Goal: Find specific page/section: Find specific page/section

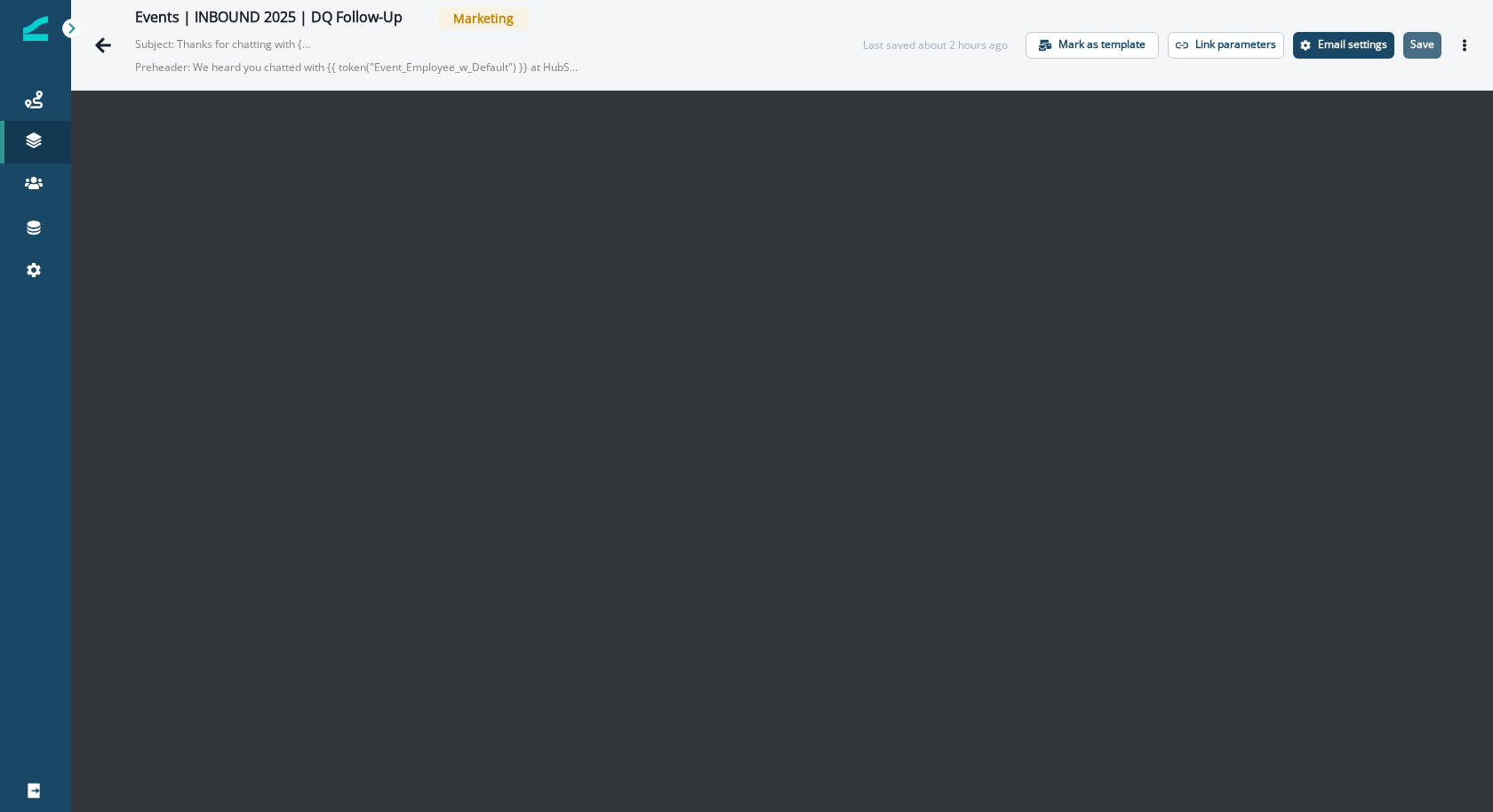
click at [1430, 42] on p "Save" at bounding box center [1423, 43] width 24 height 12
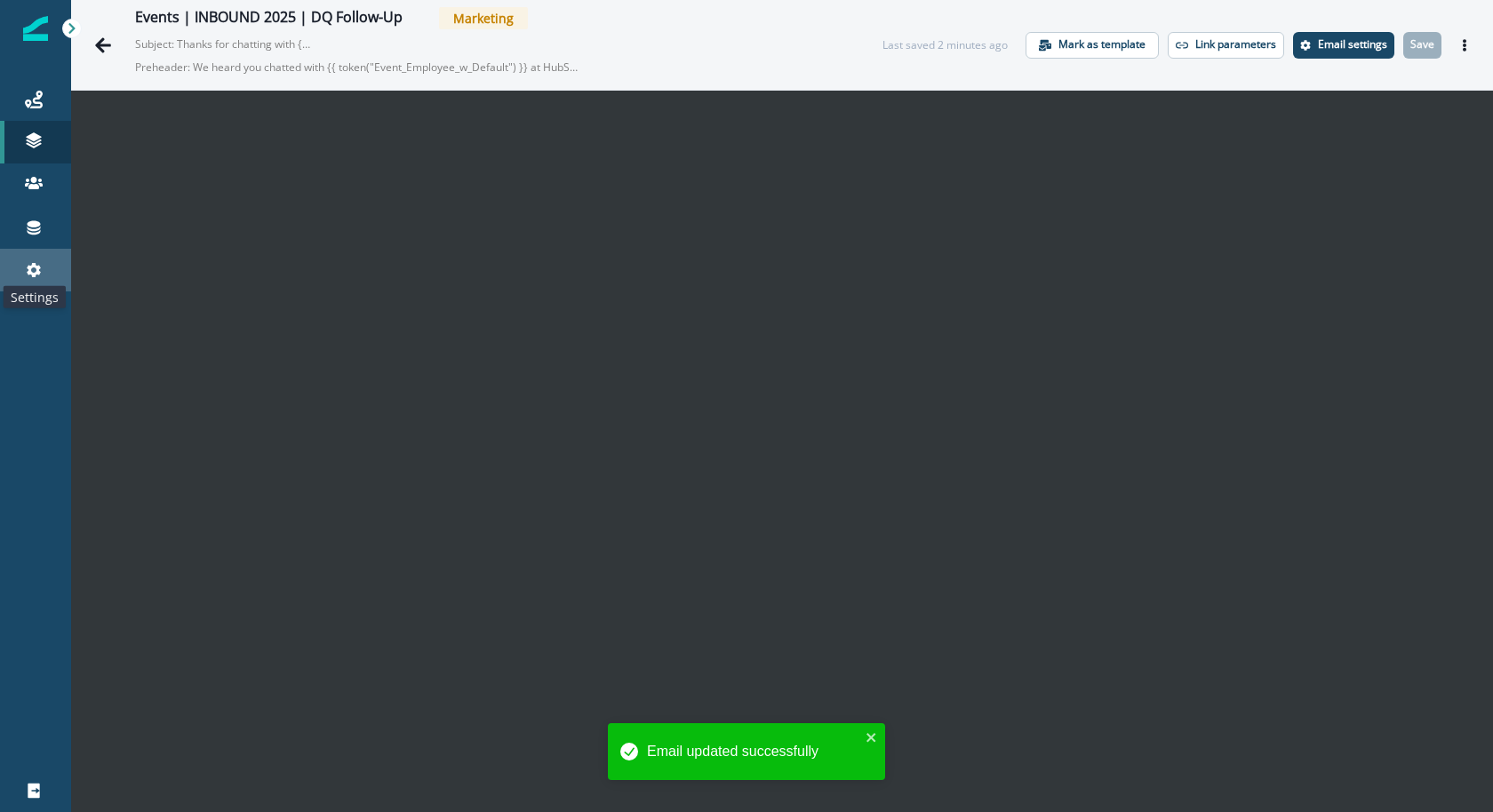
click at [39, 270] on icon at bounding box center [33, 269] width 18 height 18
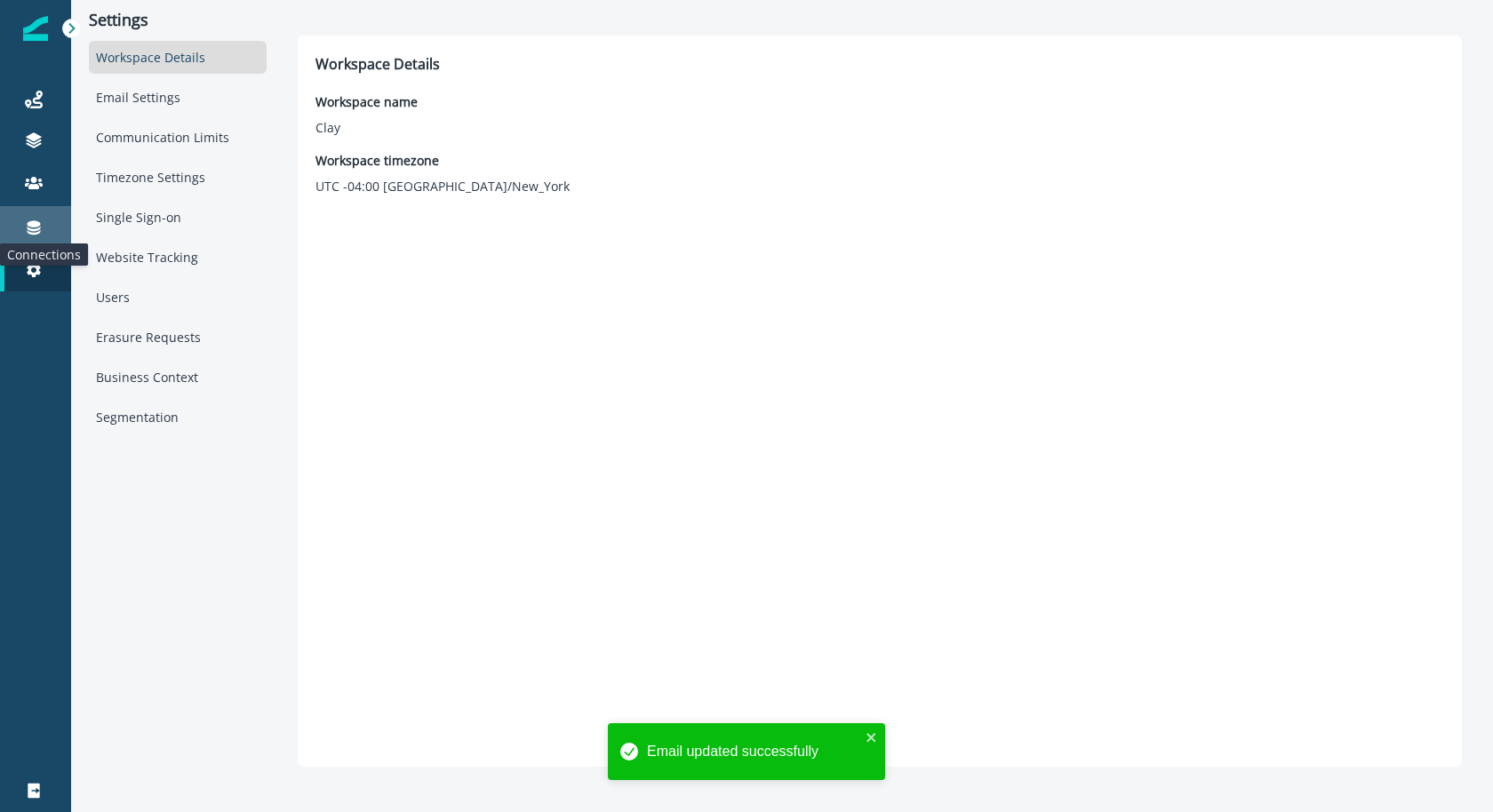
click at [37, 232] on icon at bounding box center [34, 228] width 13 height 14
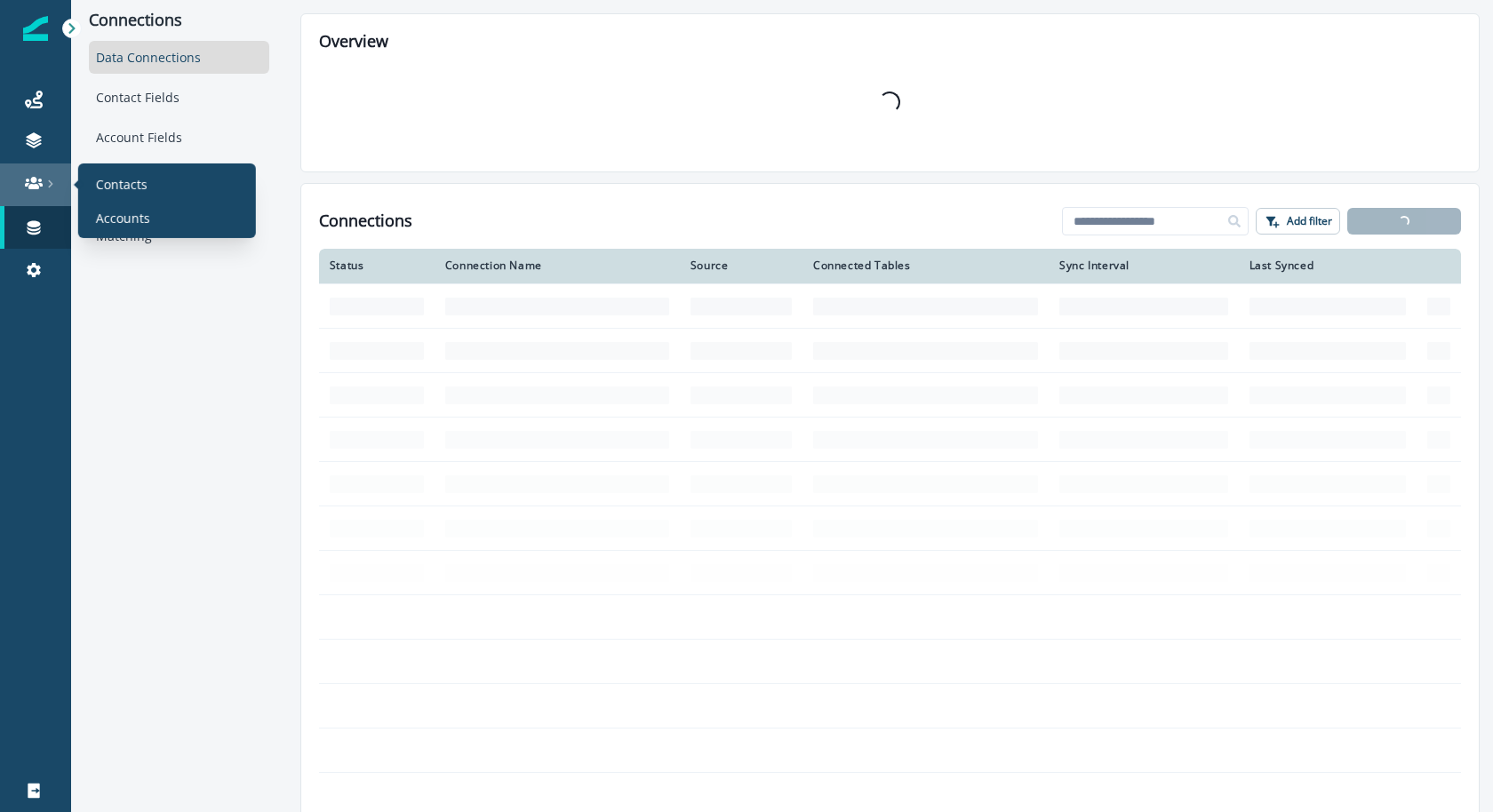
click at [47, 196] on link at bounding box center [35, 185] width 71 height 43
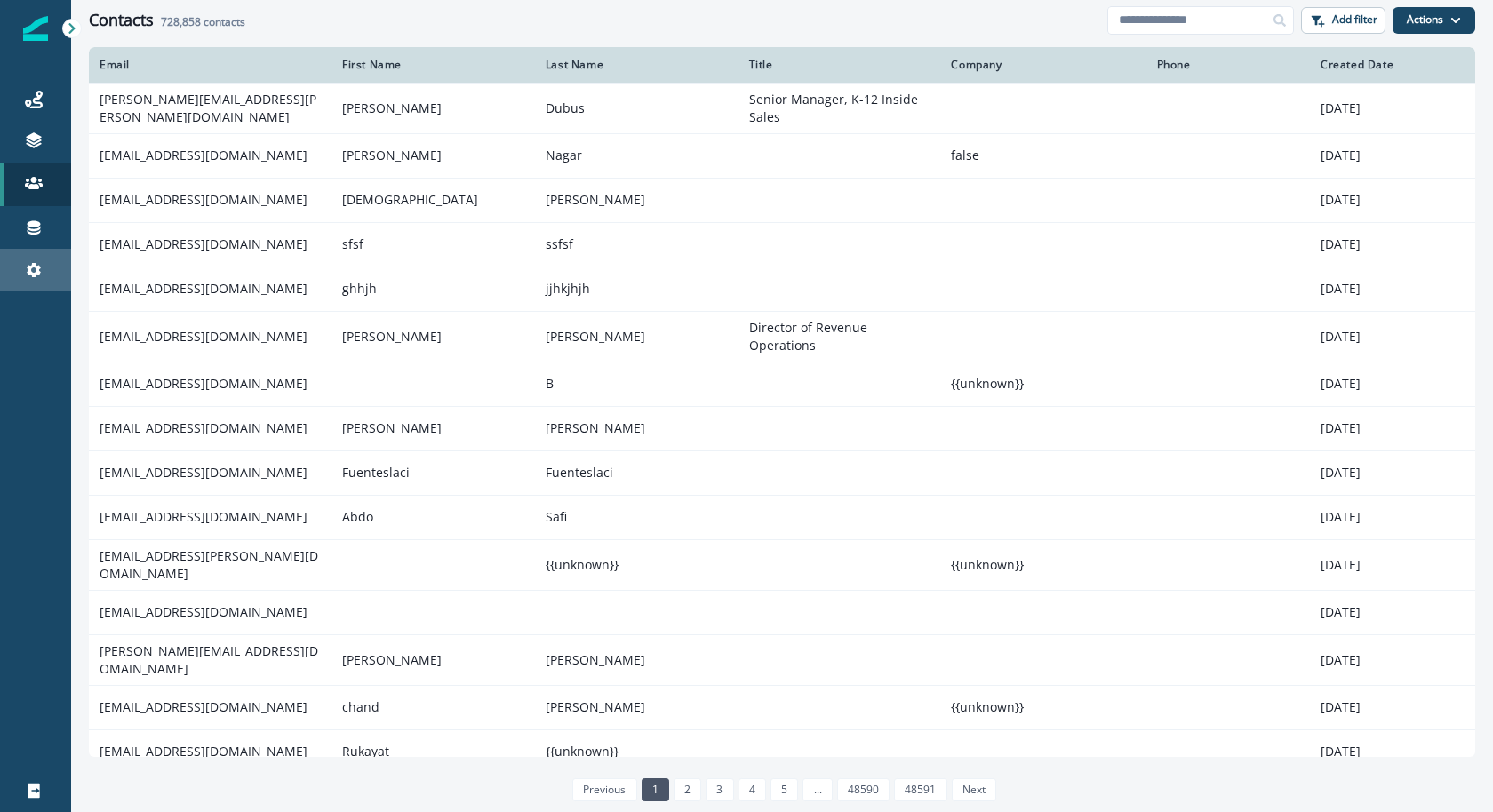
click at [31, 259] on link "Settings" at bounding box center [35, 270] width 71 height 43
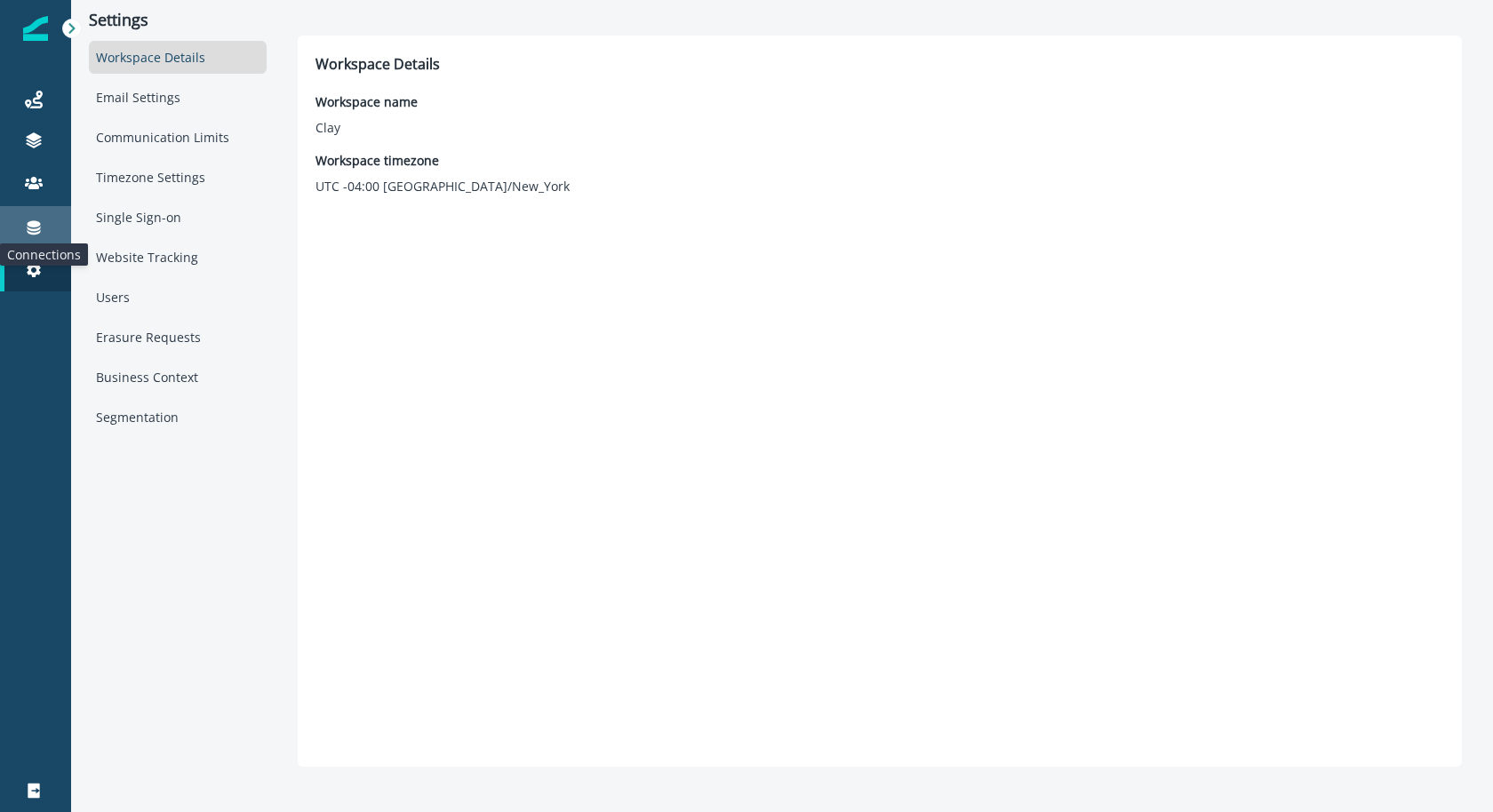
click at [33, 231] on icon at bounding box center [33, 227] width 18 height 18
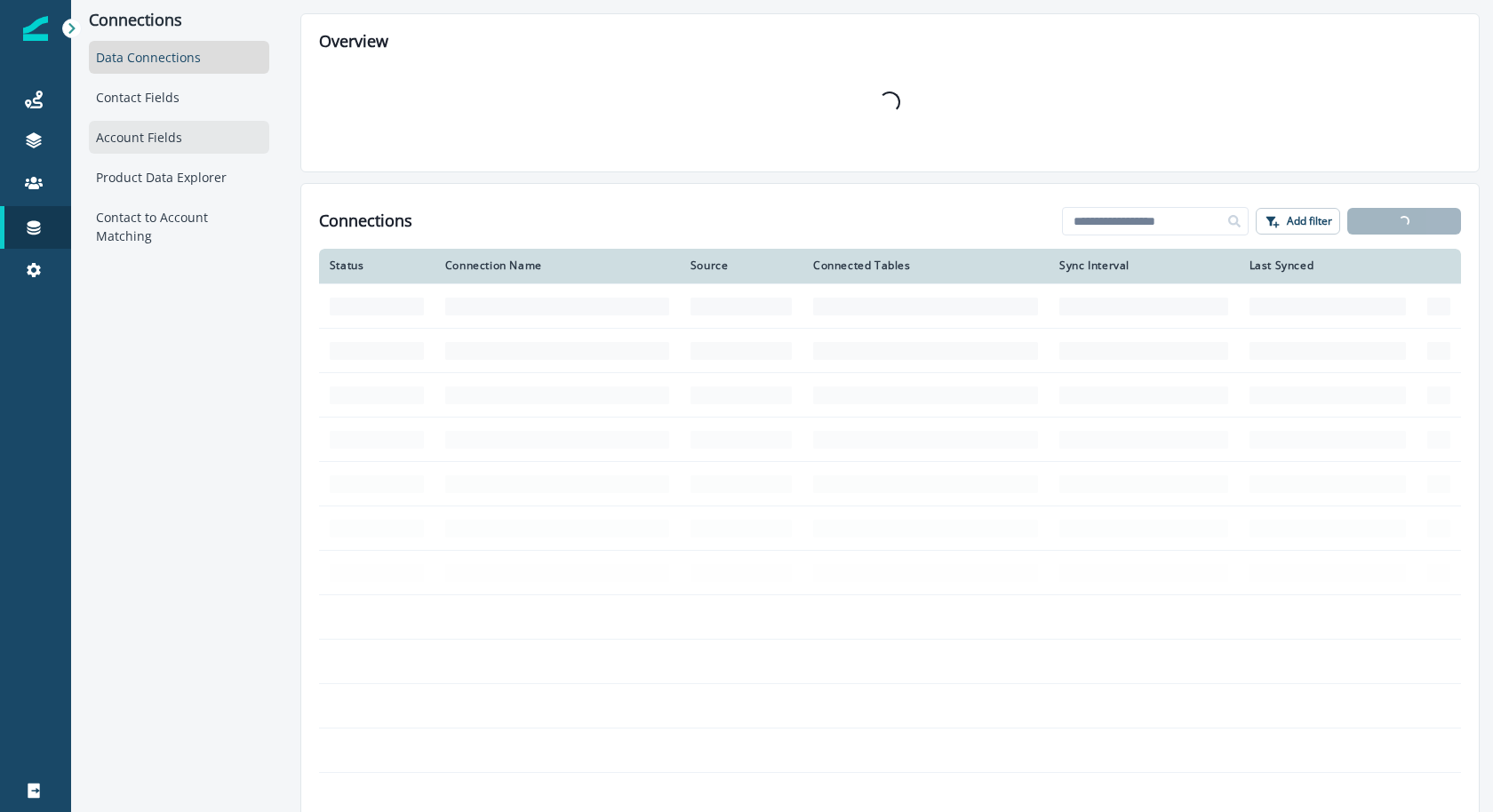
click at [148, 134] on div "Account Fields" at bounding box center [179, 138] width 180 height 33
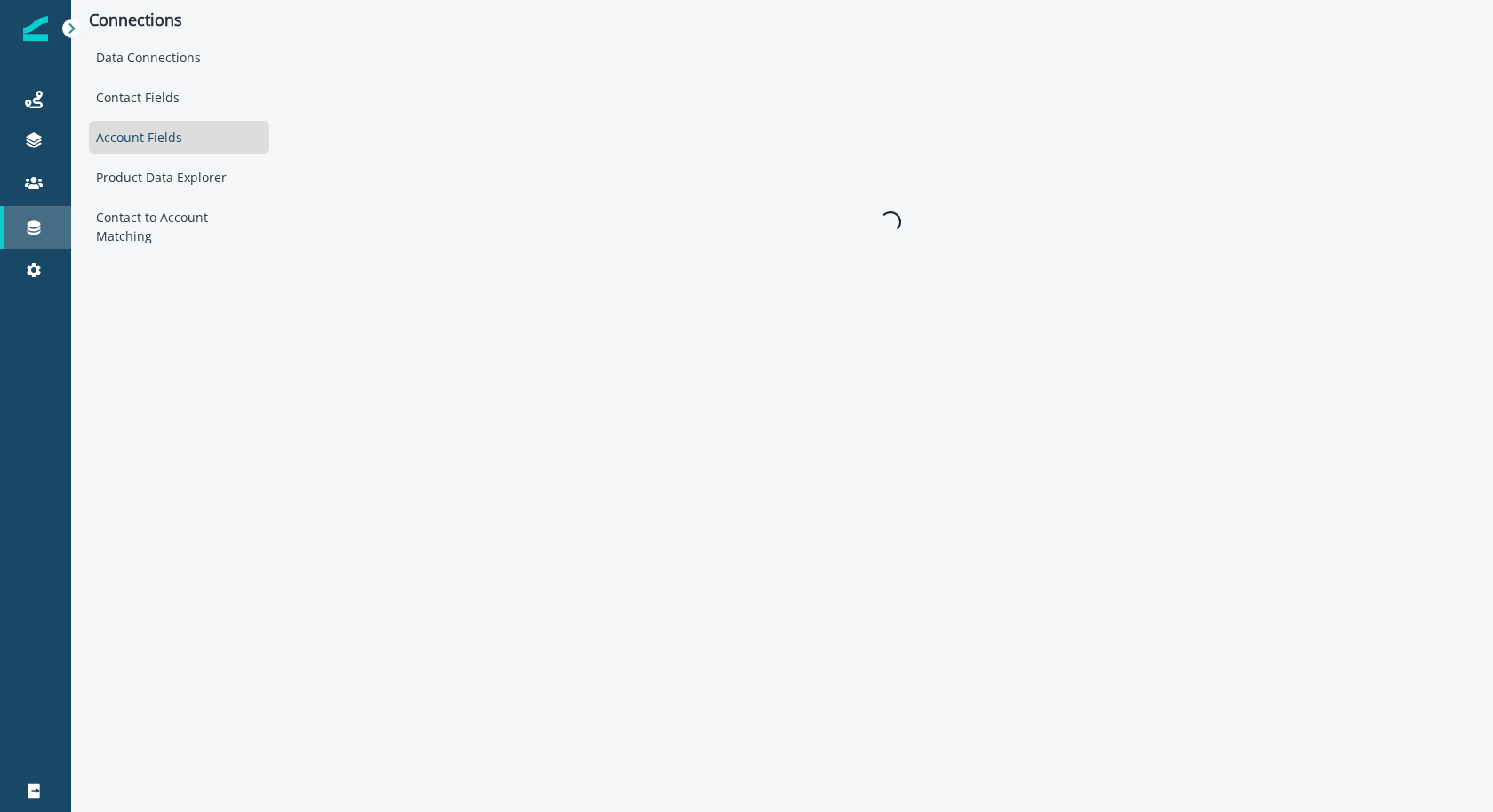
click at [20, 236] on div "Connections" at bounding box center [35, 227] width 56 height 21
click at [27, 264] on icon at bounding box center [33, 269] width 18 height 18
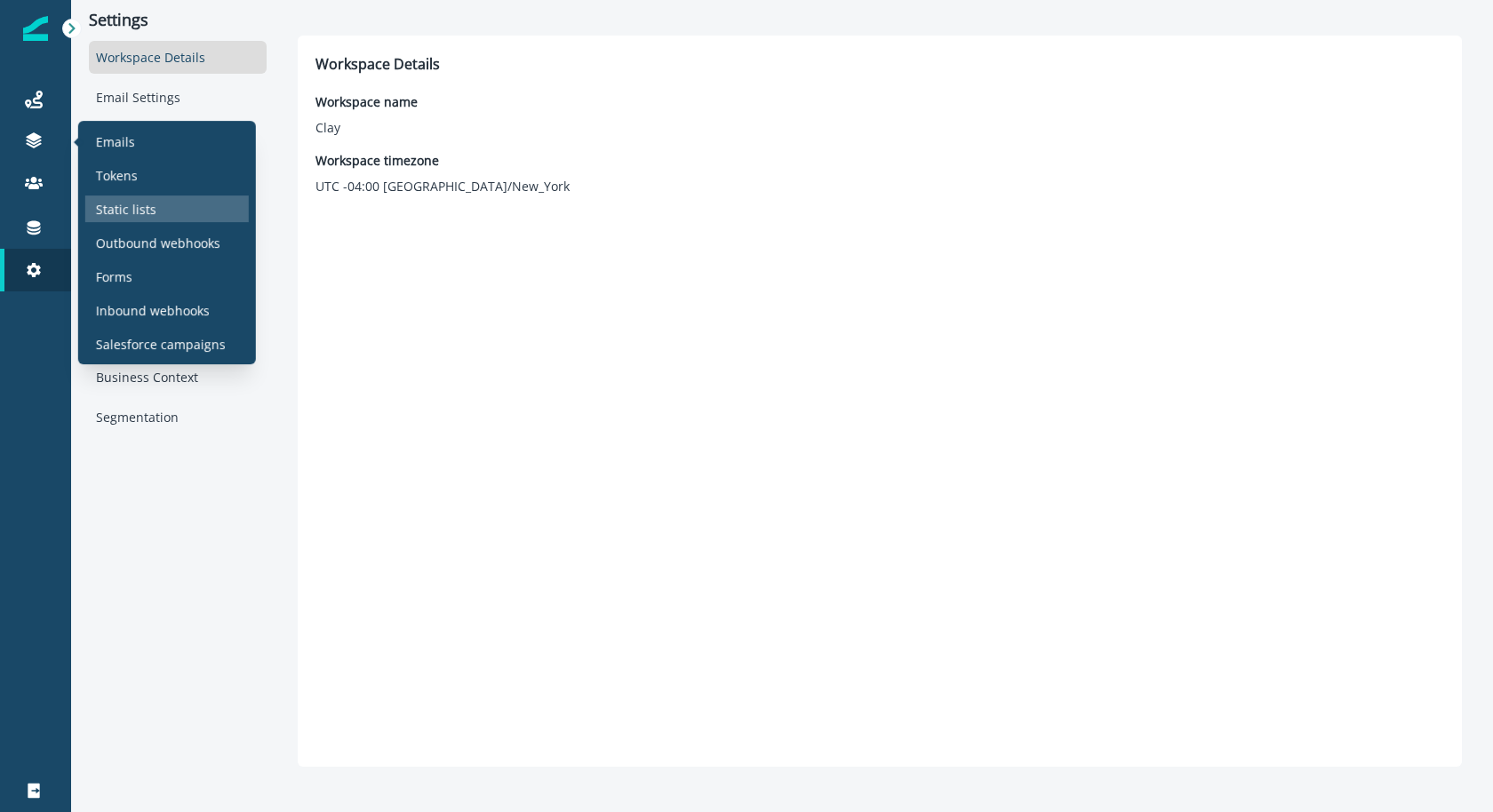
click at [112, 199] on div "Static lists" at bounding box center [167, 208] width 164 height 27
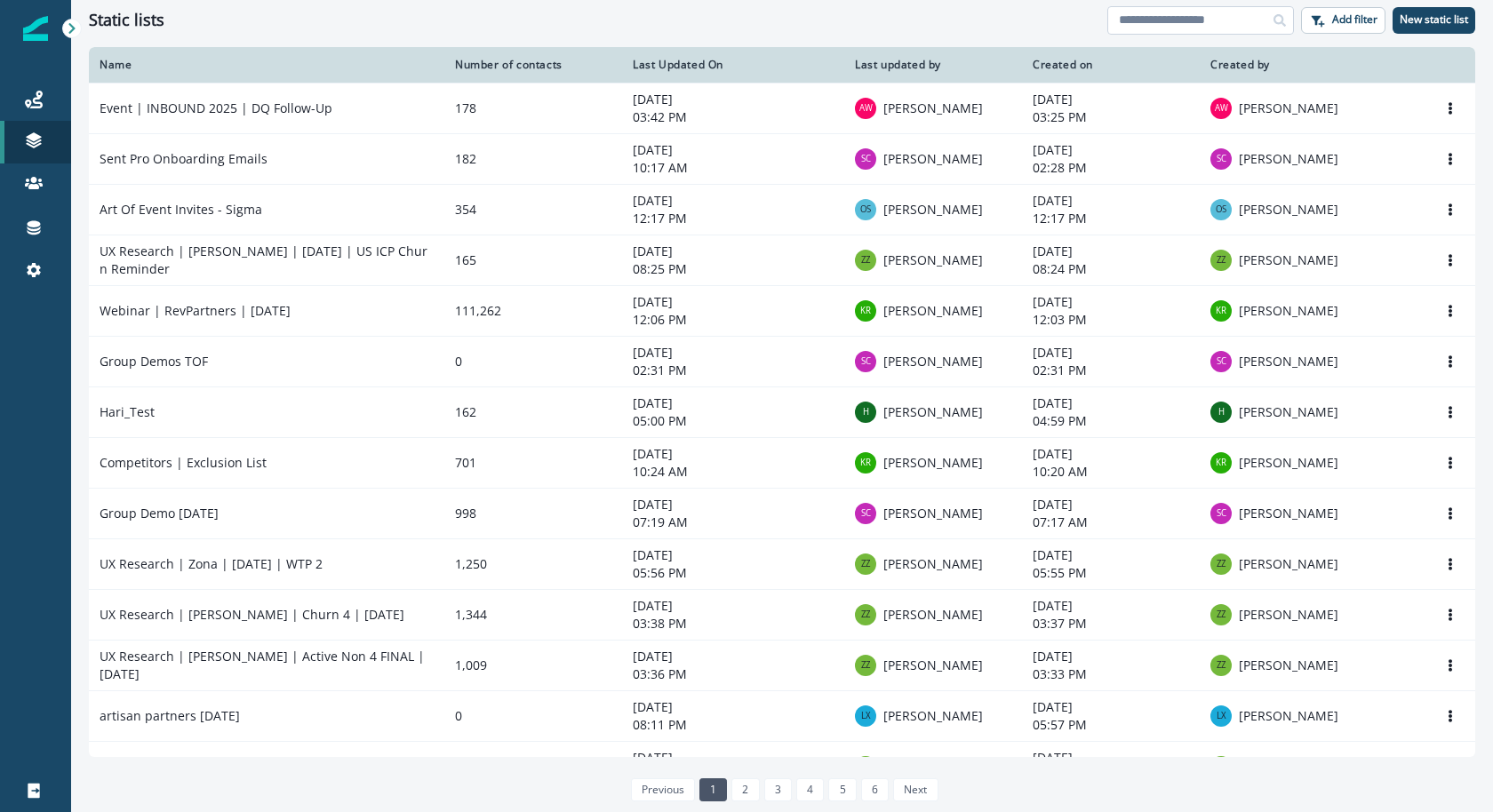
click at [1130, 32] on input at bounding box center [1201, 20] width 187 height 29
type input "**"
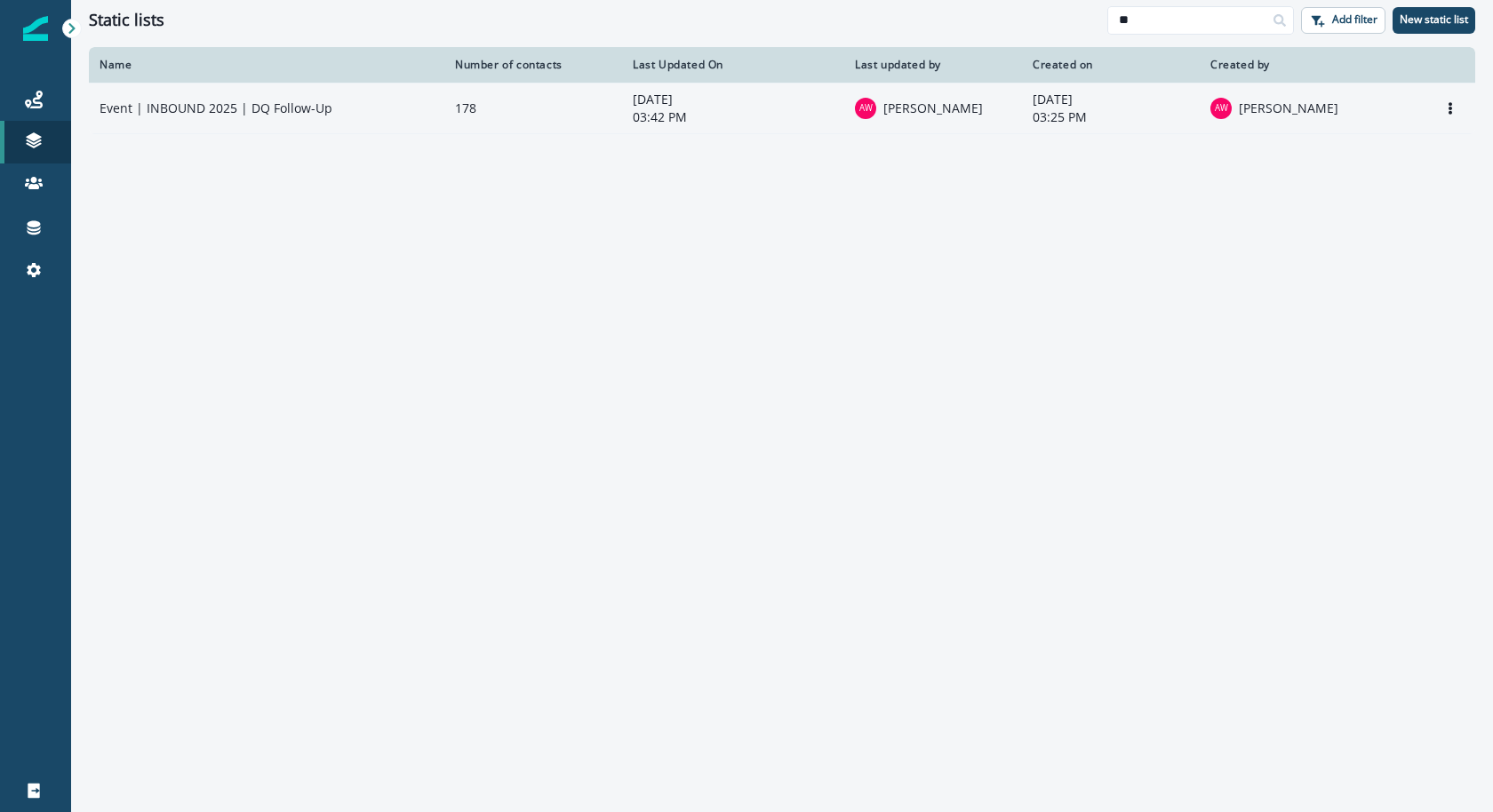
click at [324, 97] on td "Event | INBOUND 2025 | DQ Follow-Up" at bounding box center [266, 107] width 355 height 51
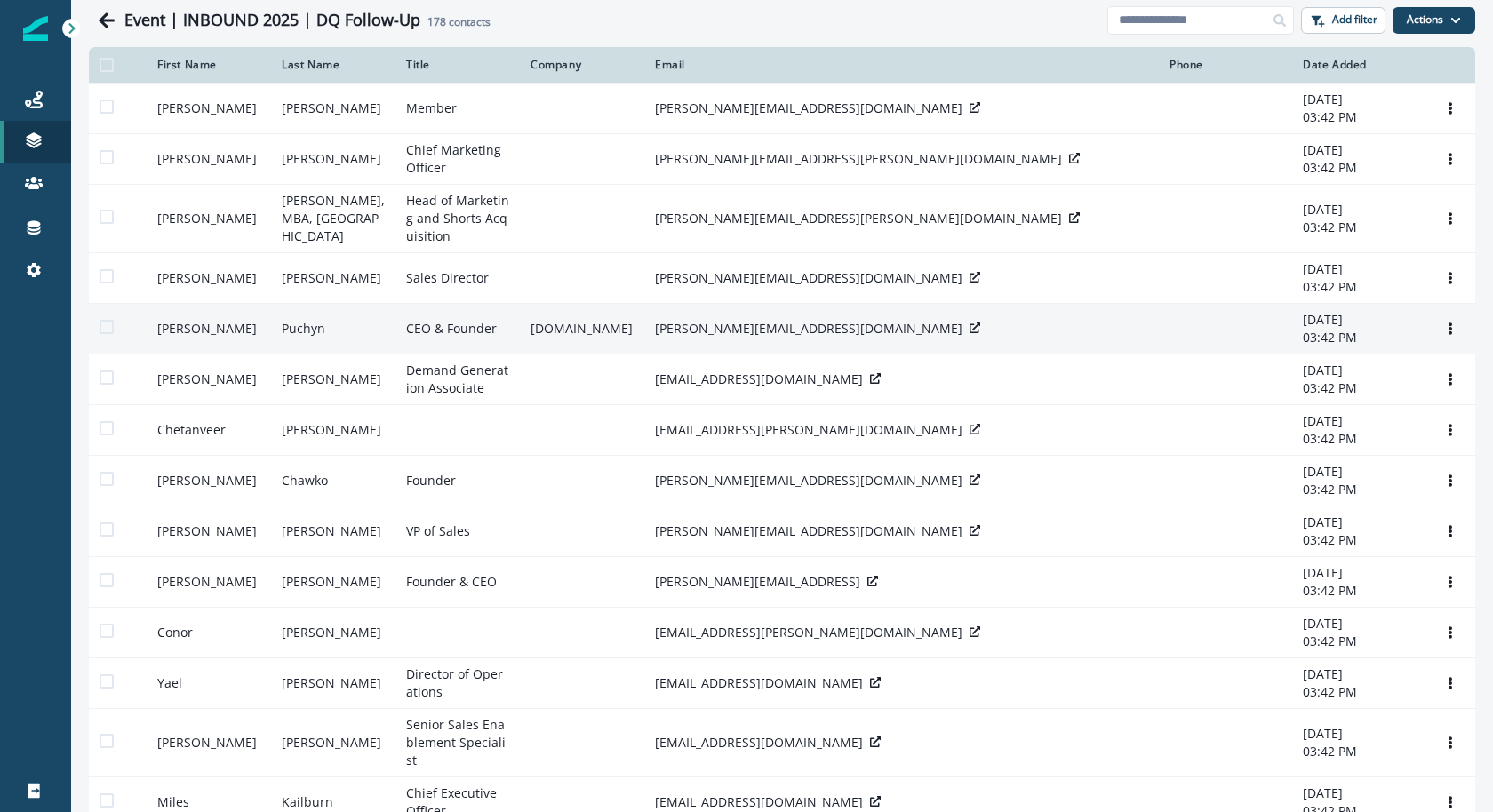
scroll to position [92, 0]
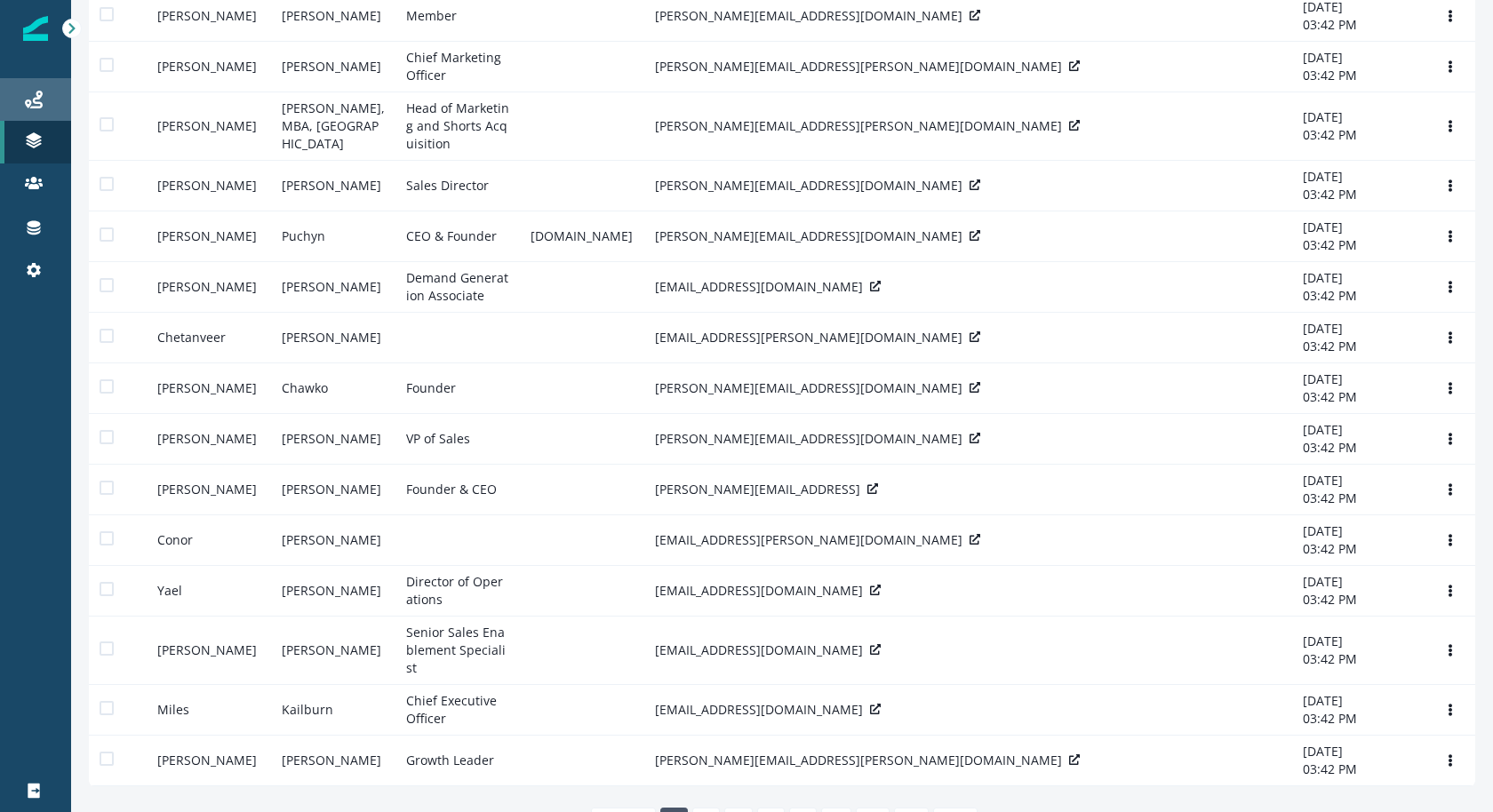
click at [46, 89] on div "Journeys" at bounding box center [35, 99] width 56 height 21
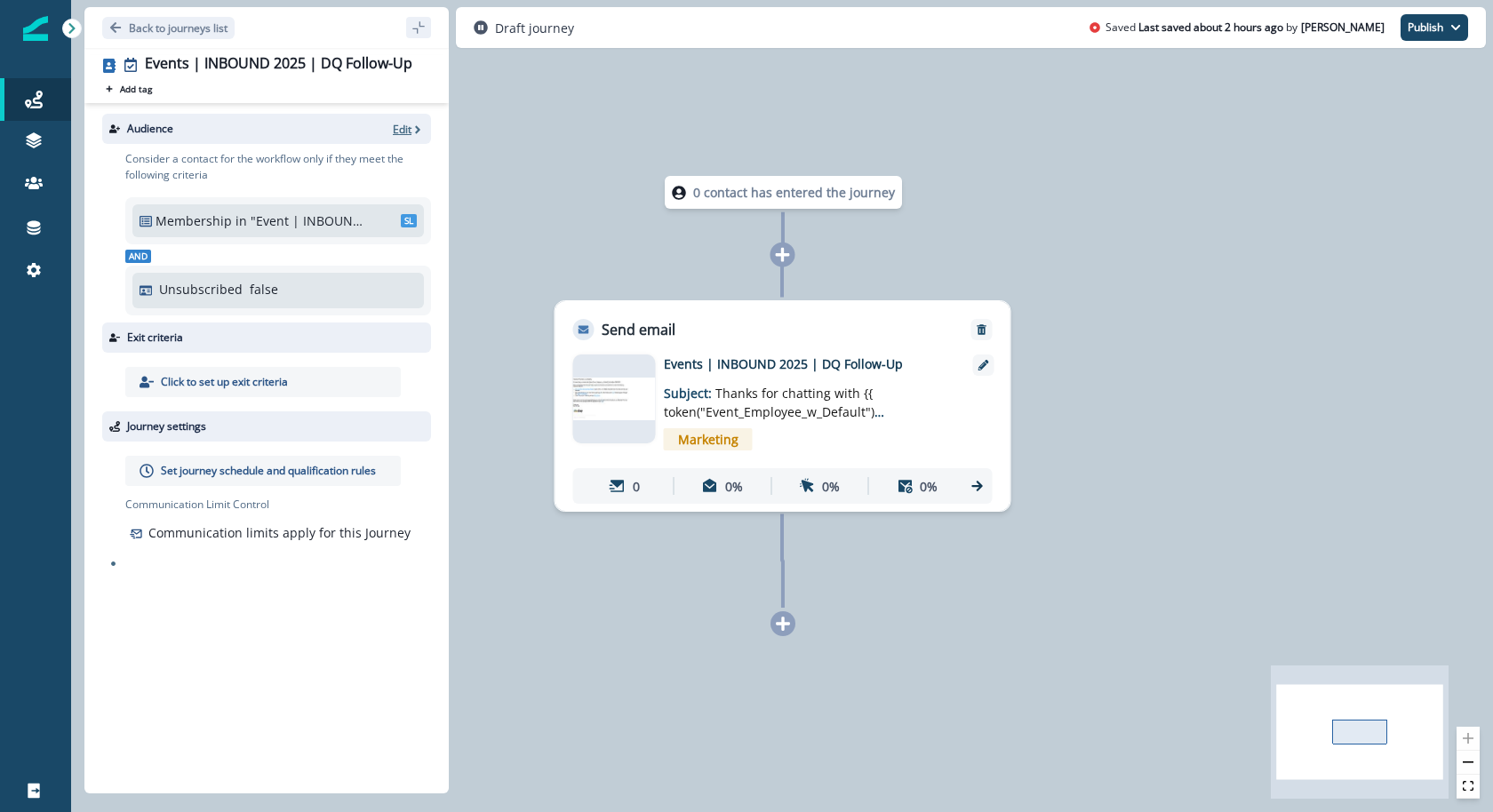
click at [397, 132] on p "Edit" at bounding box center [402, 129] width 19 height 15
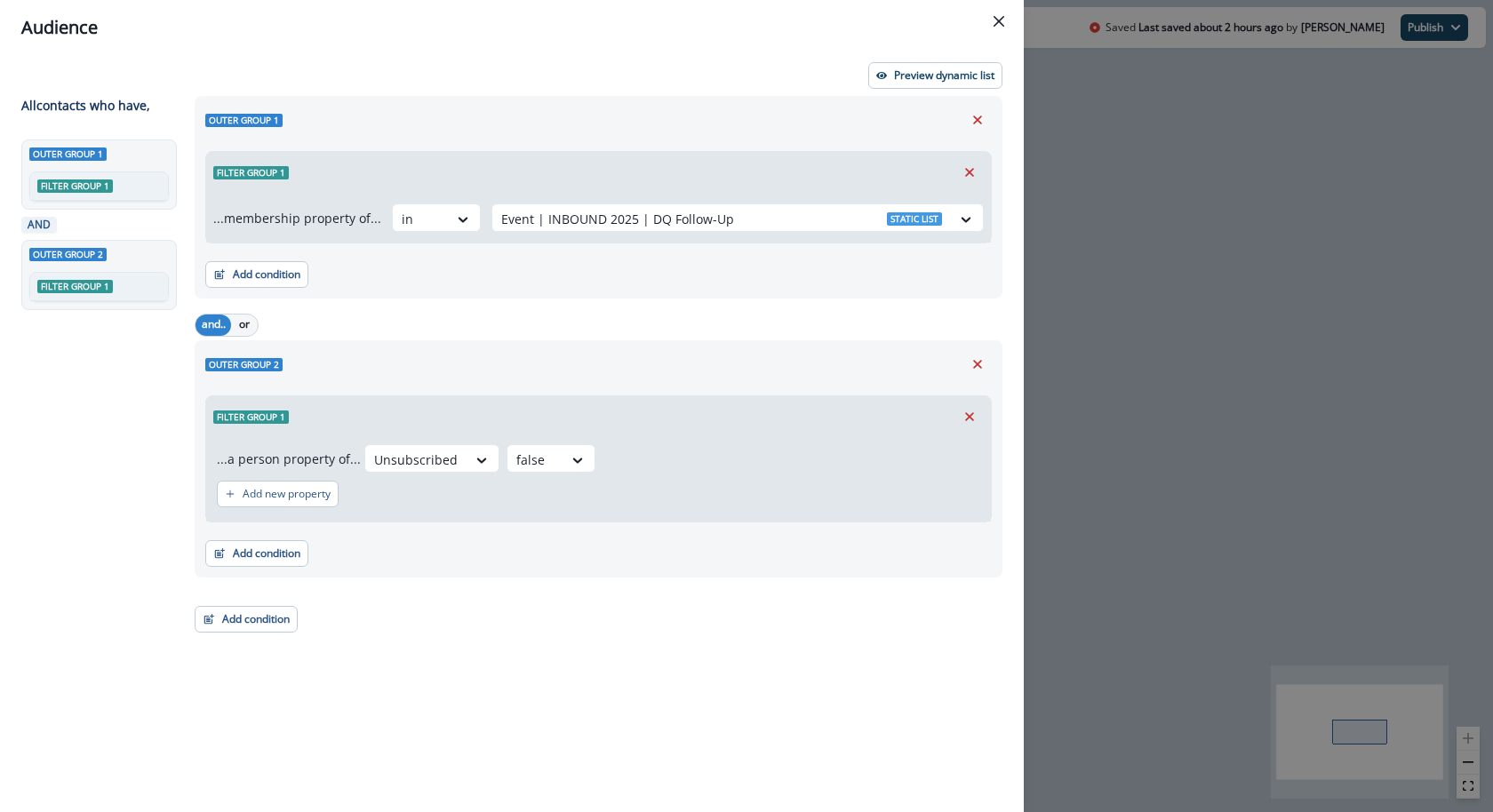
click at [1232, 189] on div "Audience Preview dynamic list All contact s who have, Outer group 1 Filter grou…" at bounding box center [746, 406] width 1493 height 812
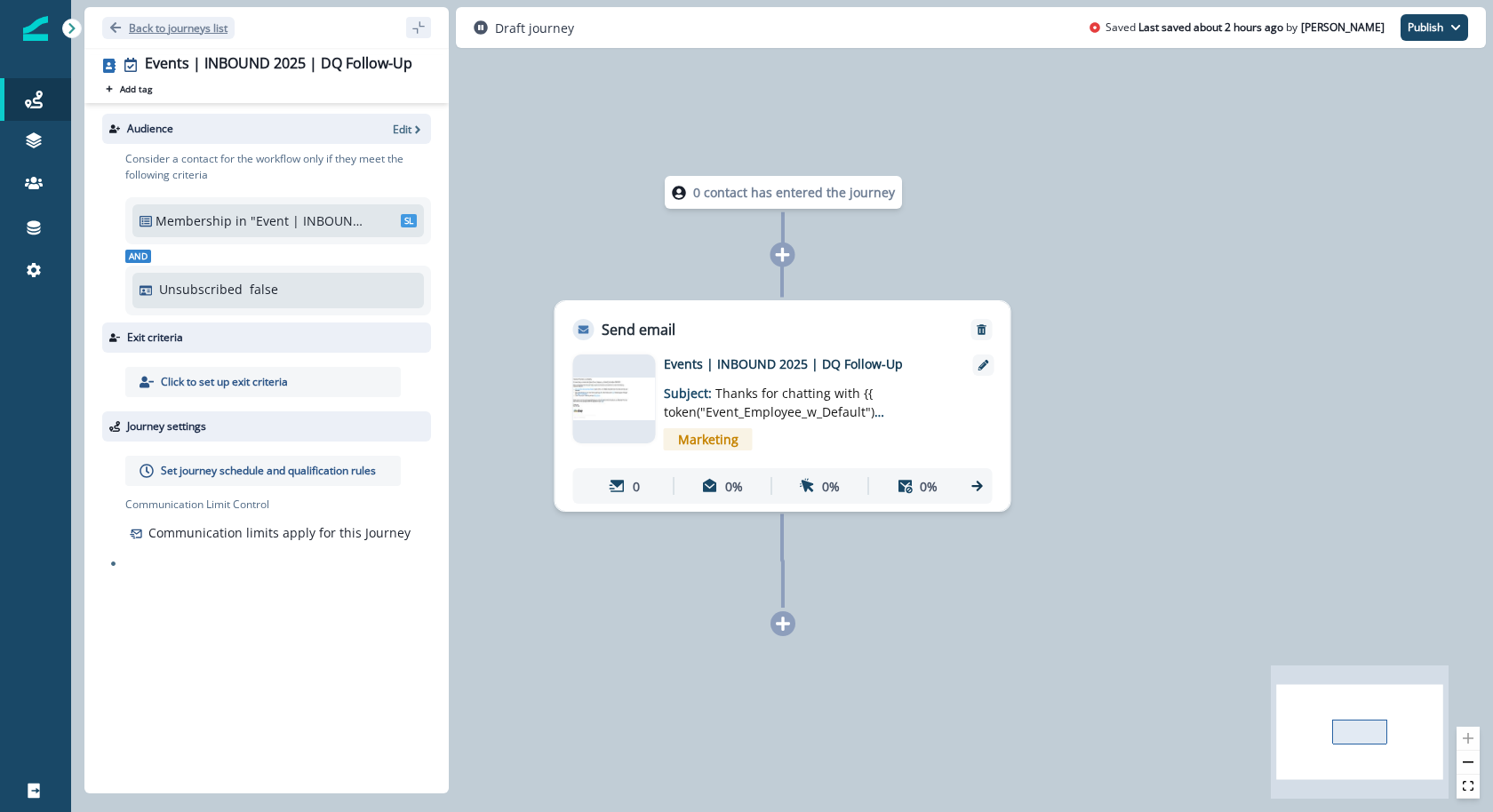
click at [209, 36] on button "Back to journeys list" at bounding box center [167, 28] width 132 height 22
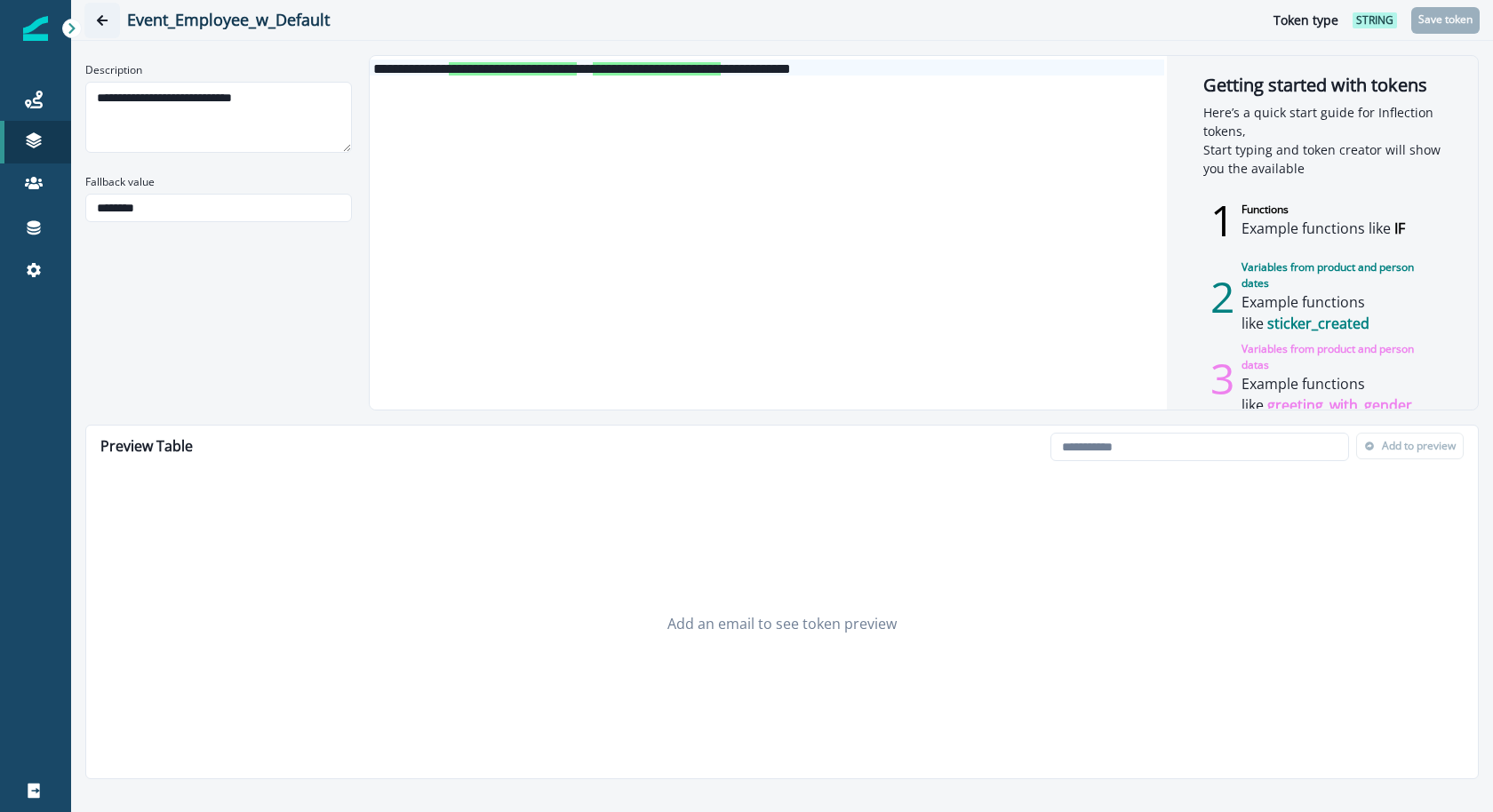
click at [92, 25] on button "Go back" at bounding box center [102, 20] width 35 height 35
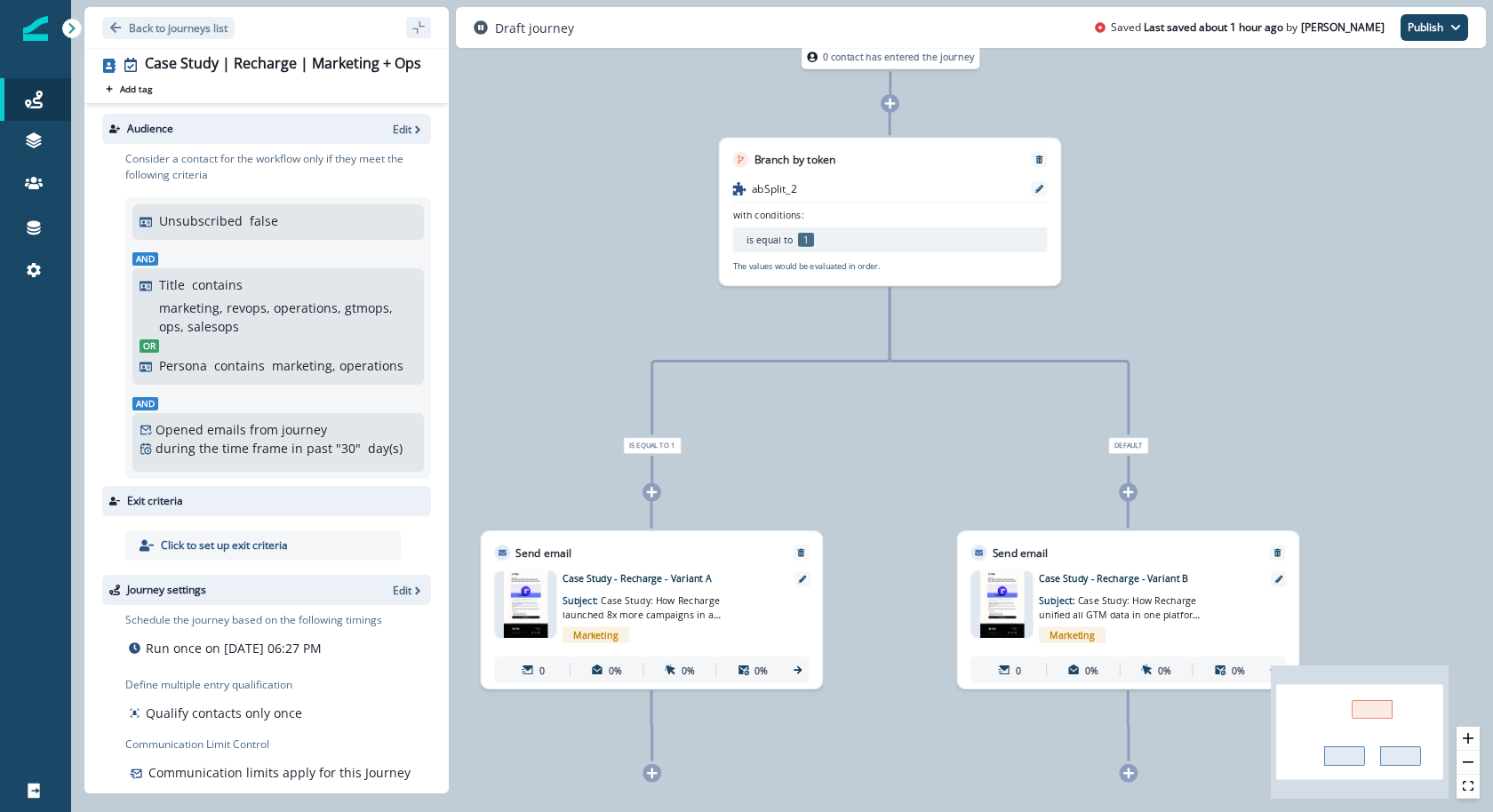
click at [530, 624] on img at bounding box center [525, 605] width 43 height 67
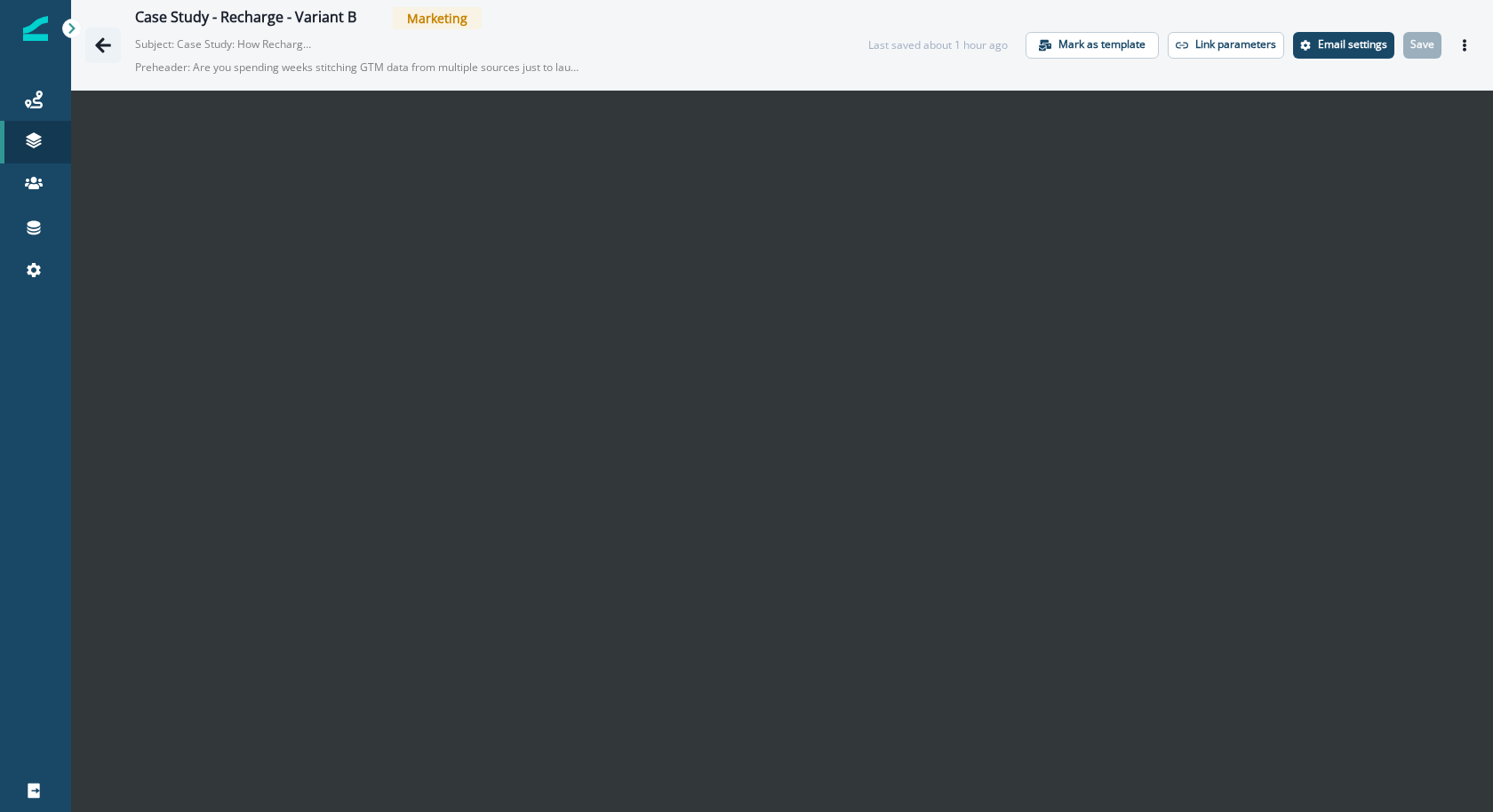
click at [105, 53] on icon "Go back" at bounding box center [103, 44] width 18 height 18
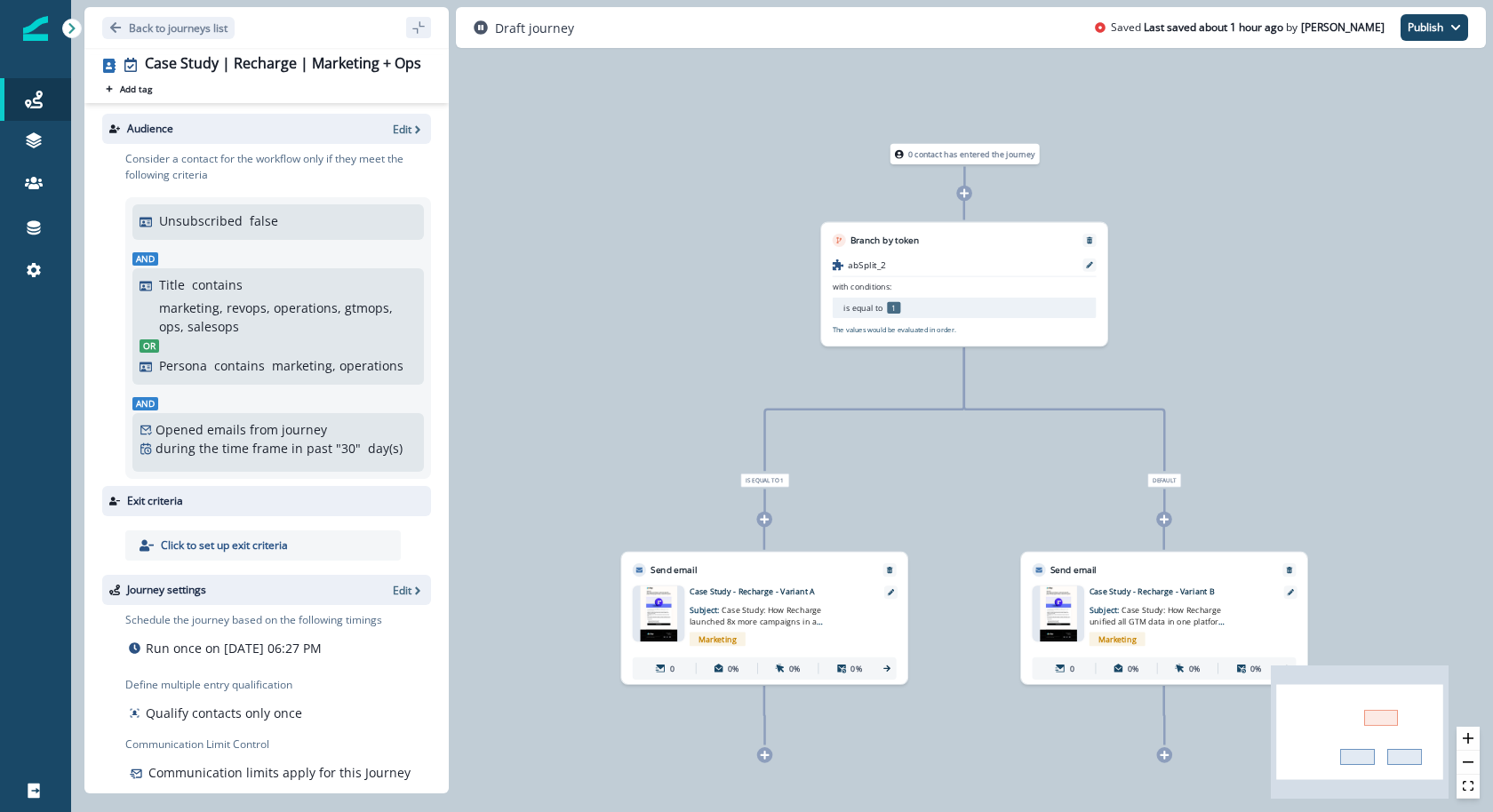
drag, startPoint x: 599, startPoint y: 297, endPoint x: 811, endPoint y: 363, distance: 222.0
click at [811, 363] on div "0 contact has entered the journey Branch by token abSplit_2 with conditions: is…" at bounding box center [782, 406] width 1422 height 812
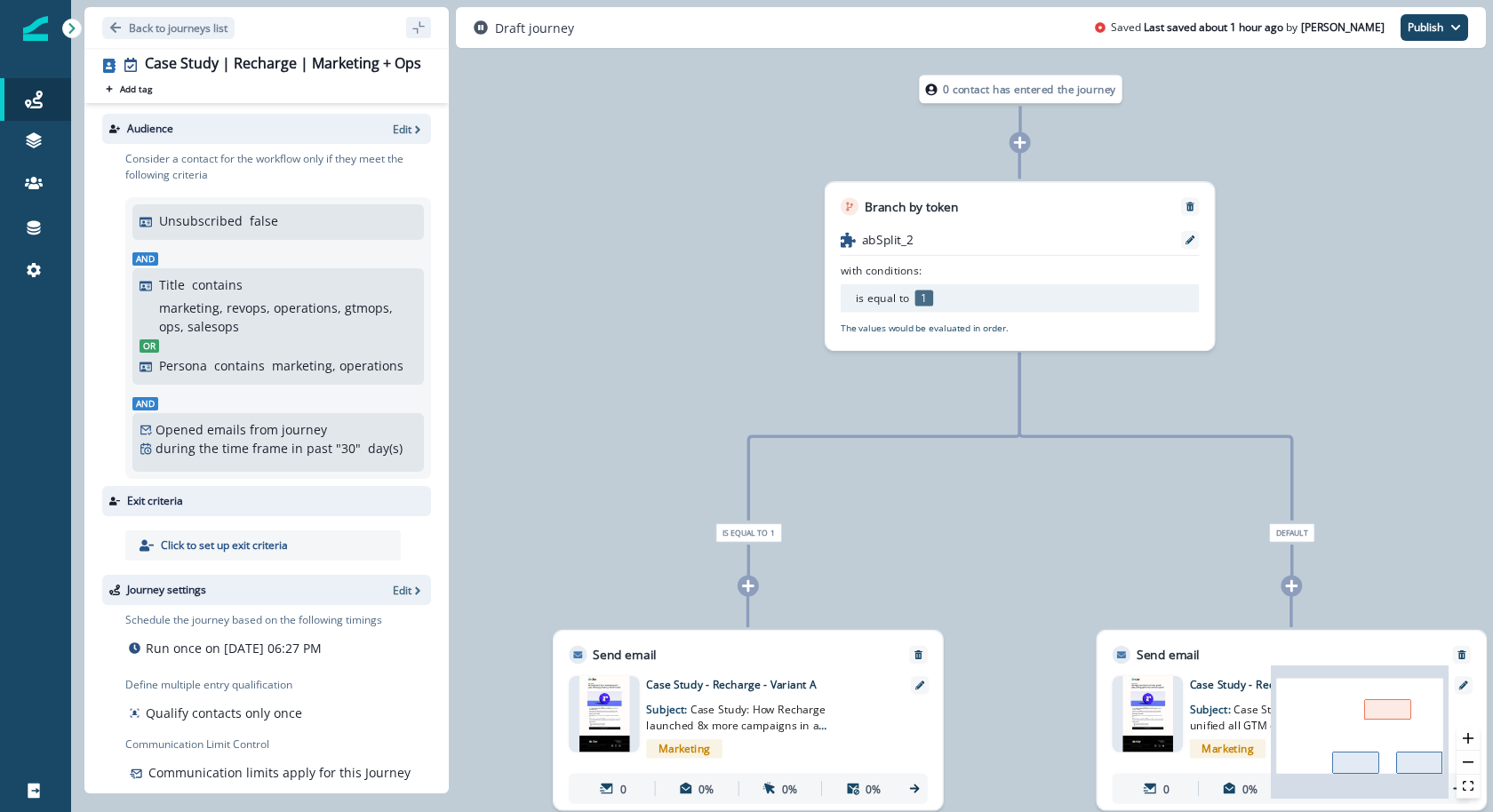
click at [397, 137] on div "Audience Edit" at bounding box center [266, 129] width 329 height 31
click at [399, 130] on p "Edit" at bounding box center [402, 129] width 19 height 15
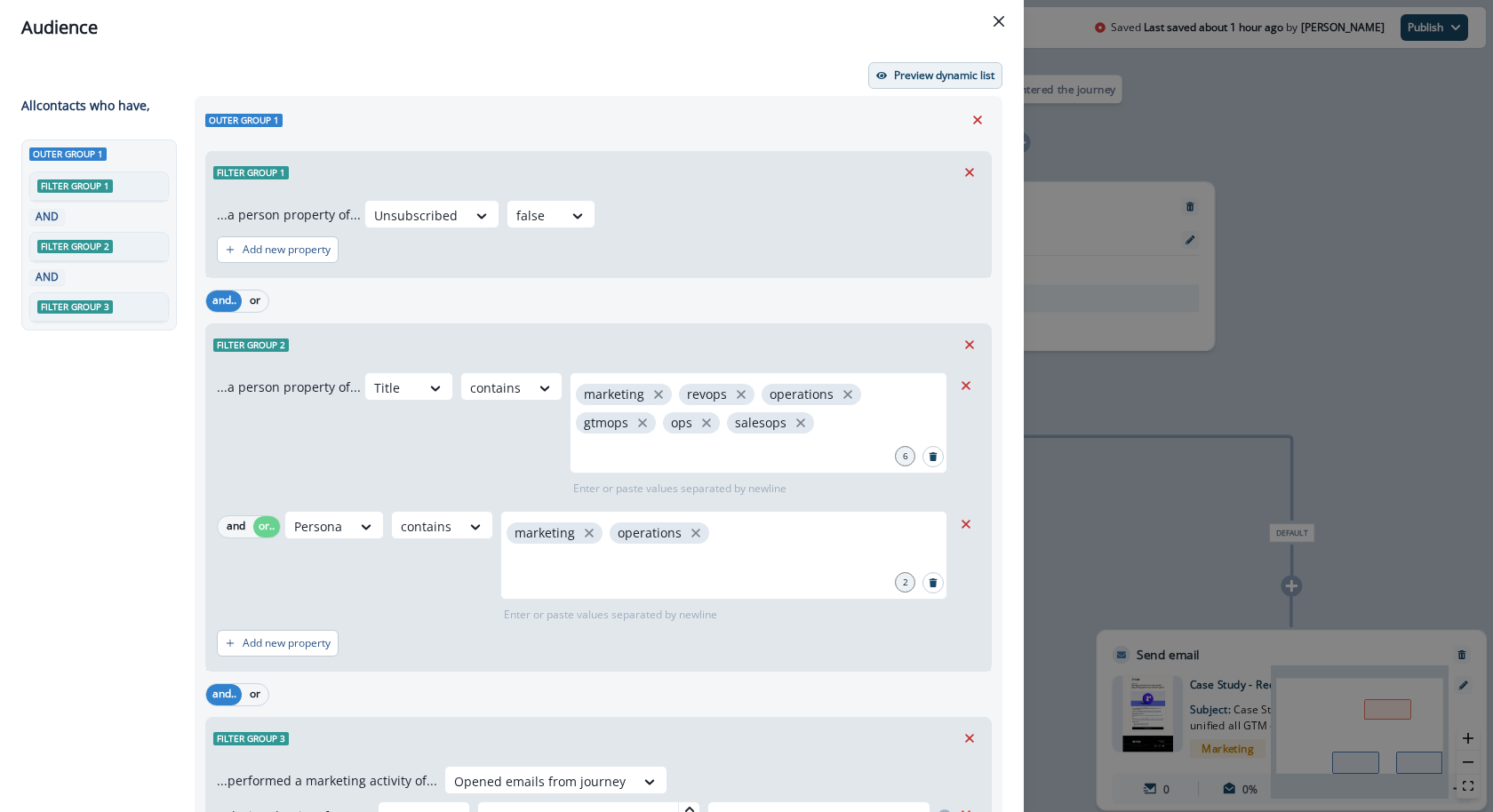
click at [956, 74] on p "Preview dynamic list" at bounding box center [944, 75] width 101 height 12
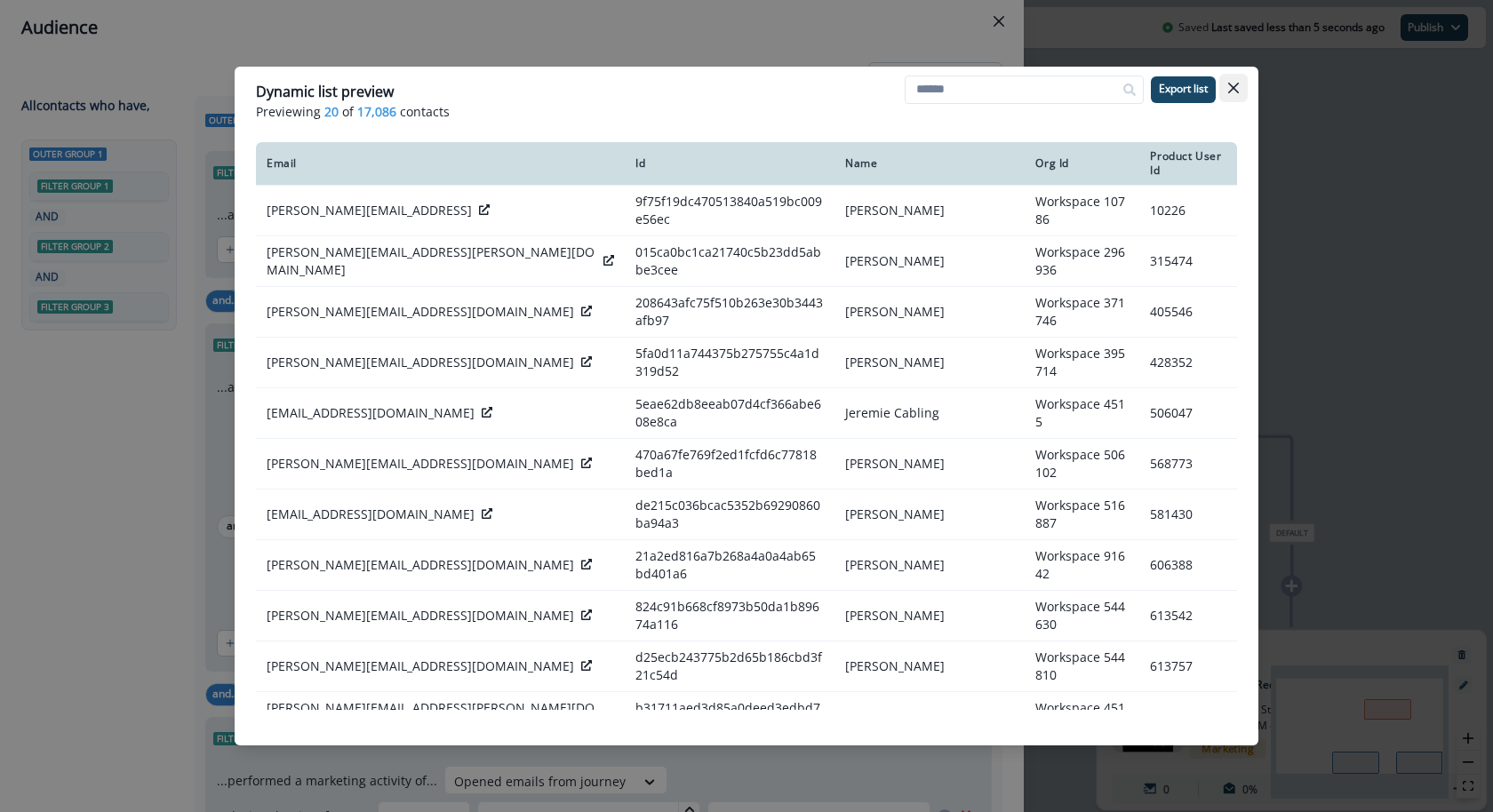
click at [1235, 97] on button "Close" at bounding box center [1233, 88] width 29 height 29
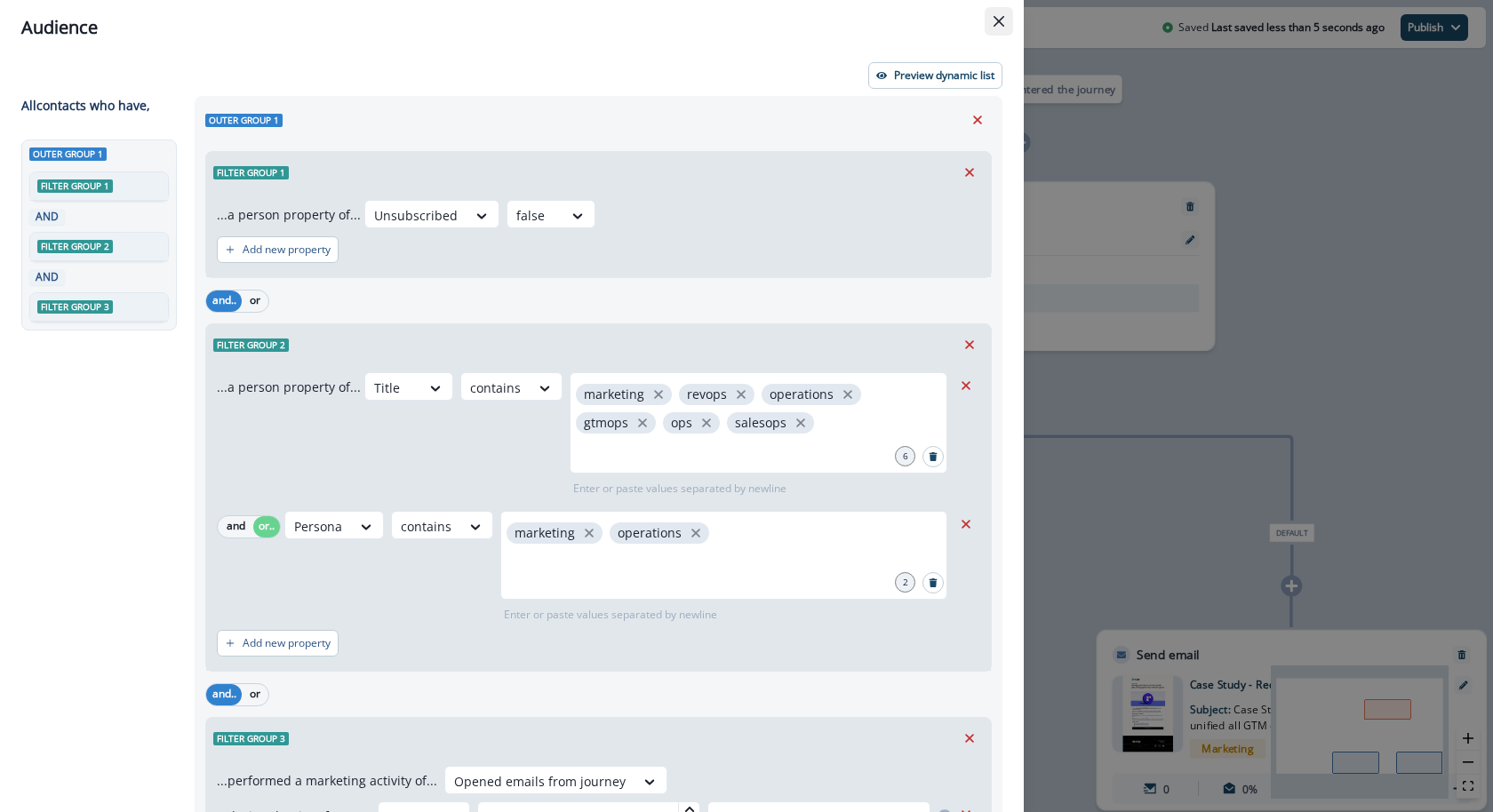
click at [1006, 20] on button "Close" at bounding box center [999, 21] width 29 height 29
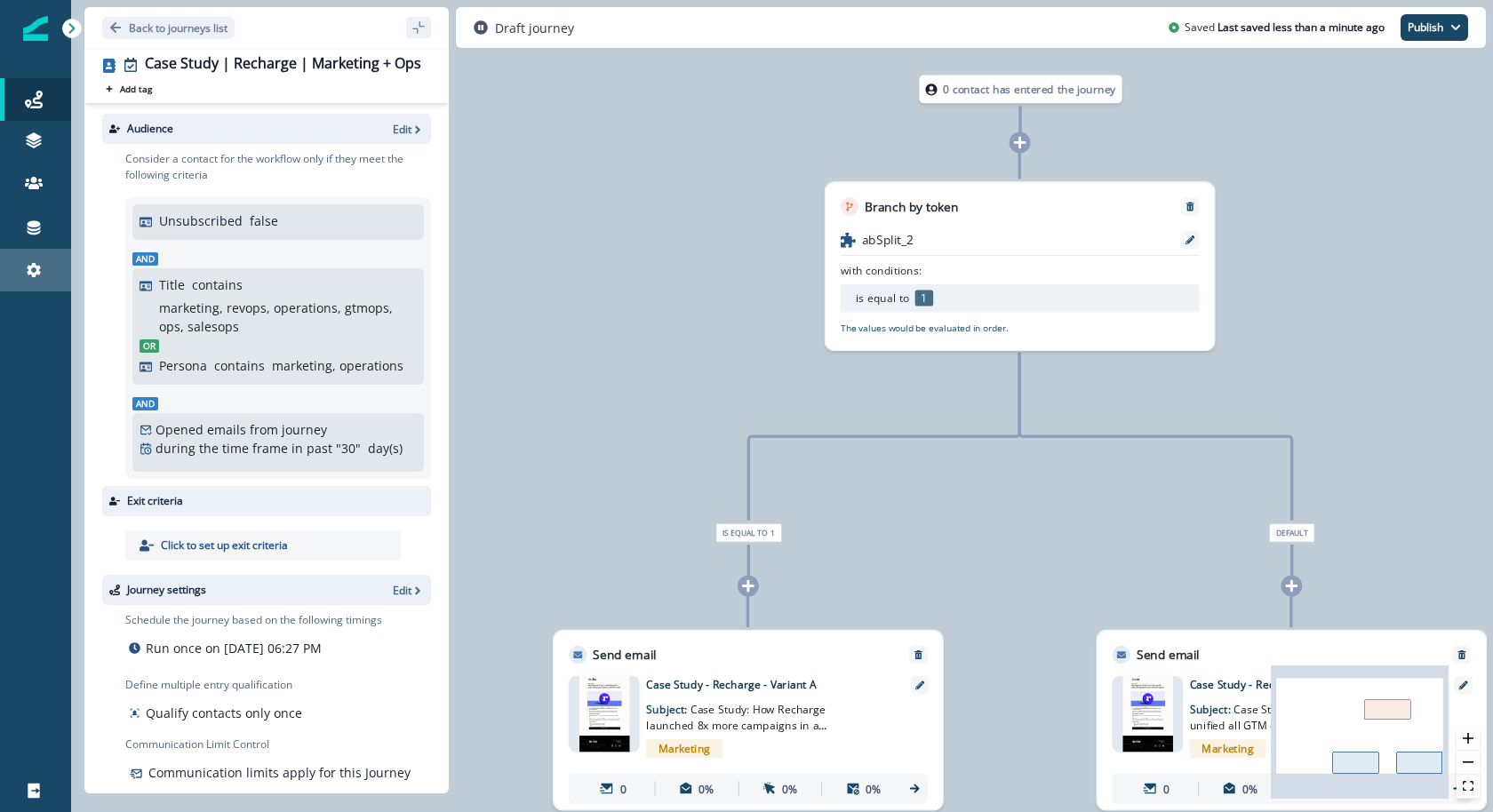
click at [52, 266] on div "Settings" at bounding box center [35, 270] width 56 height 21
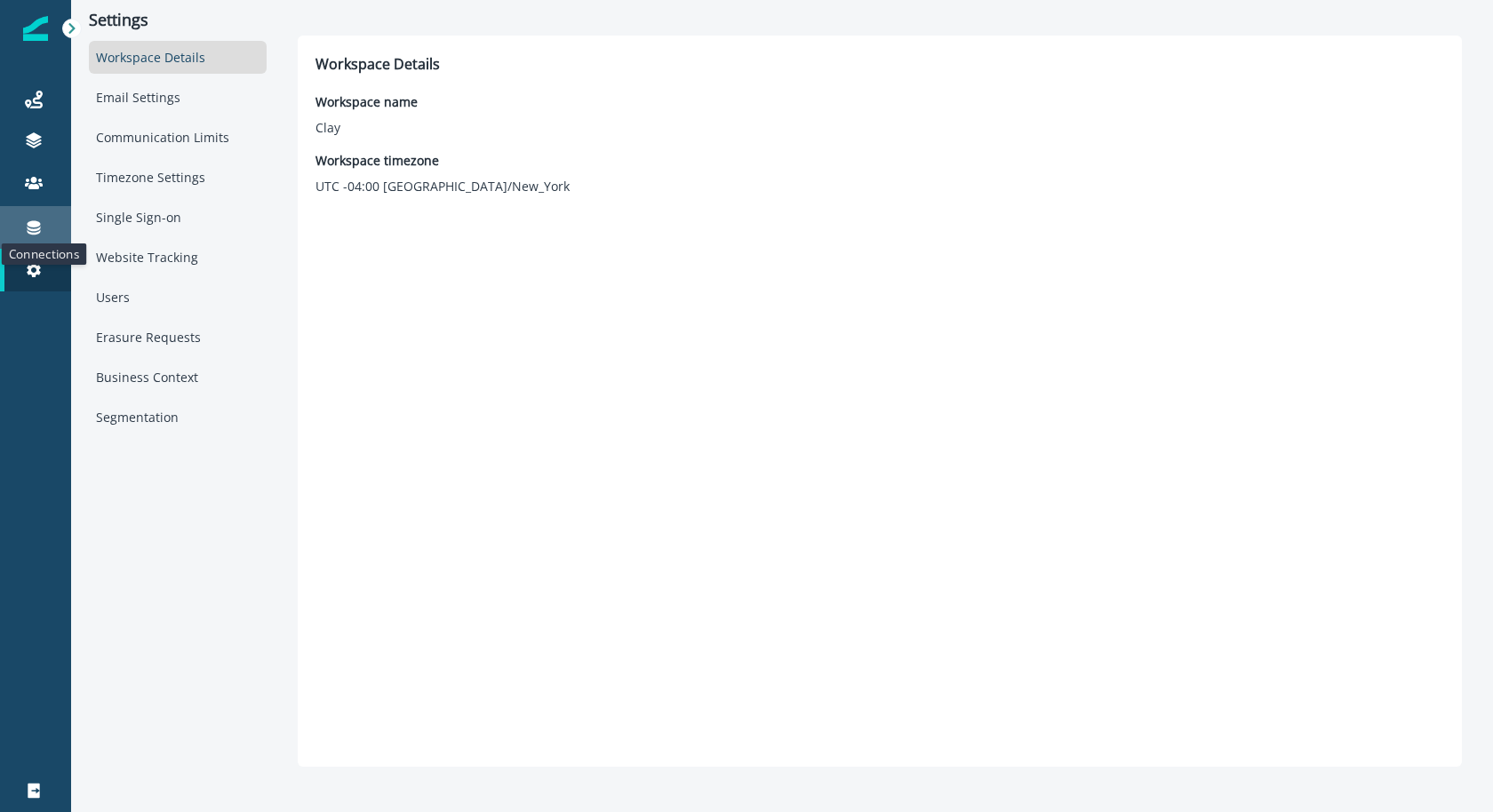
click at [35, 235] on icon at bounding box center [33, 227] width 18 height 18
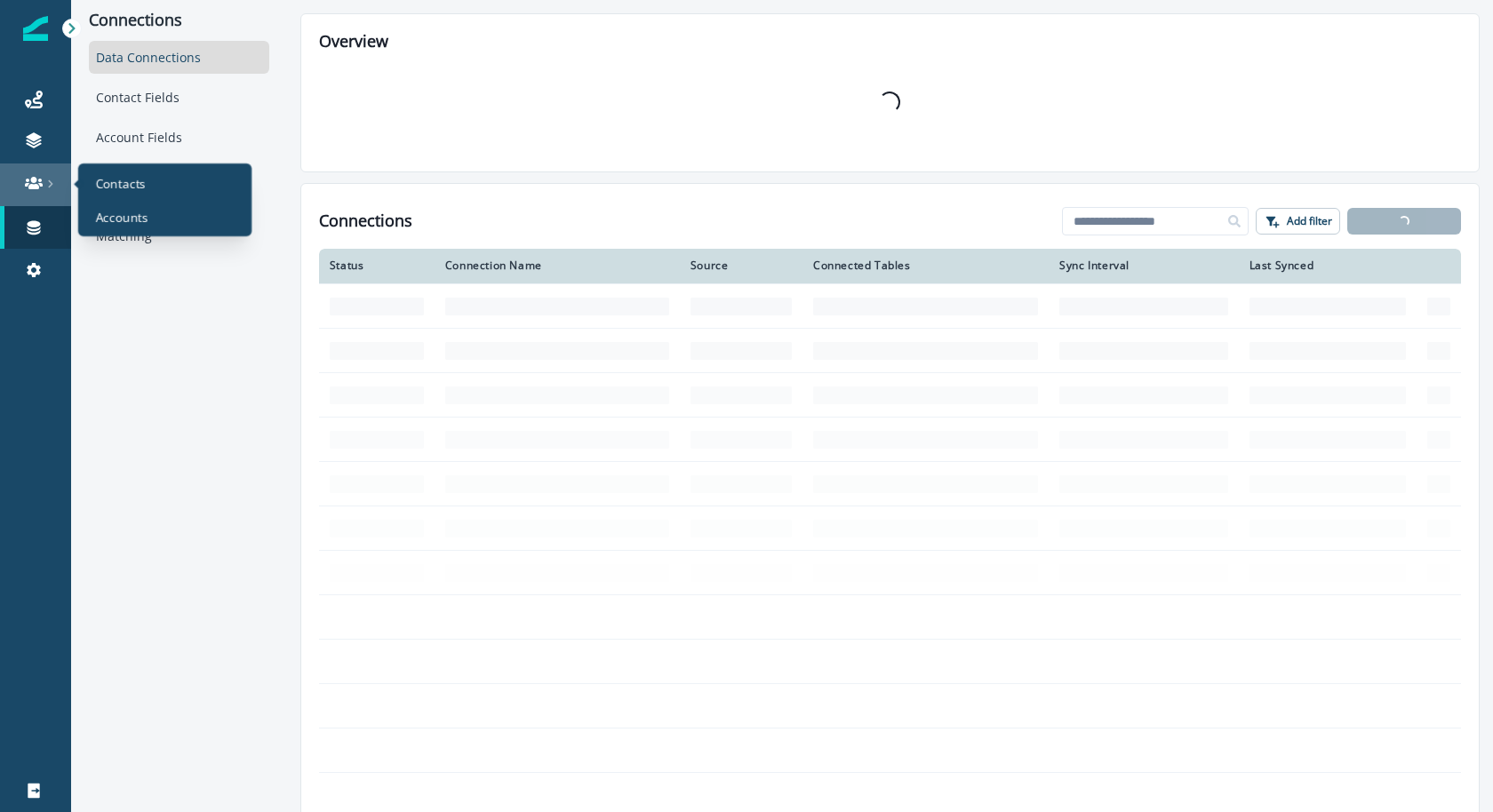
click at [48, 179] on icon at bounding box center [51, 184] width 9 height 9
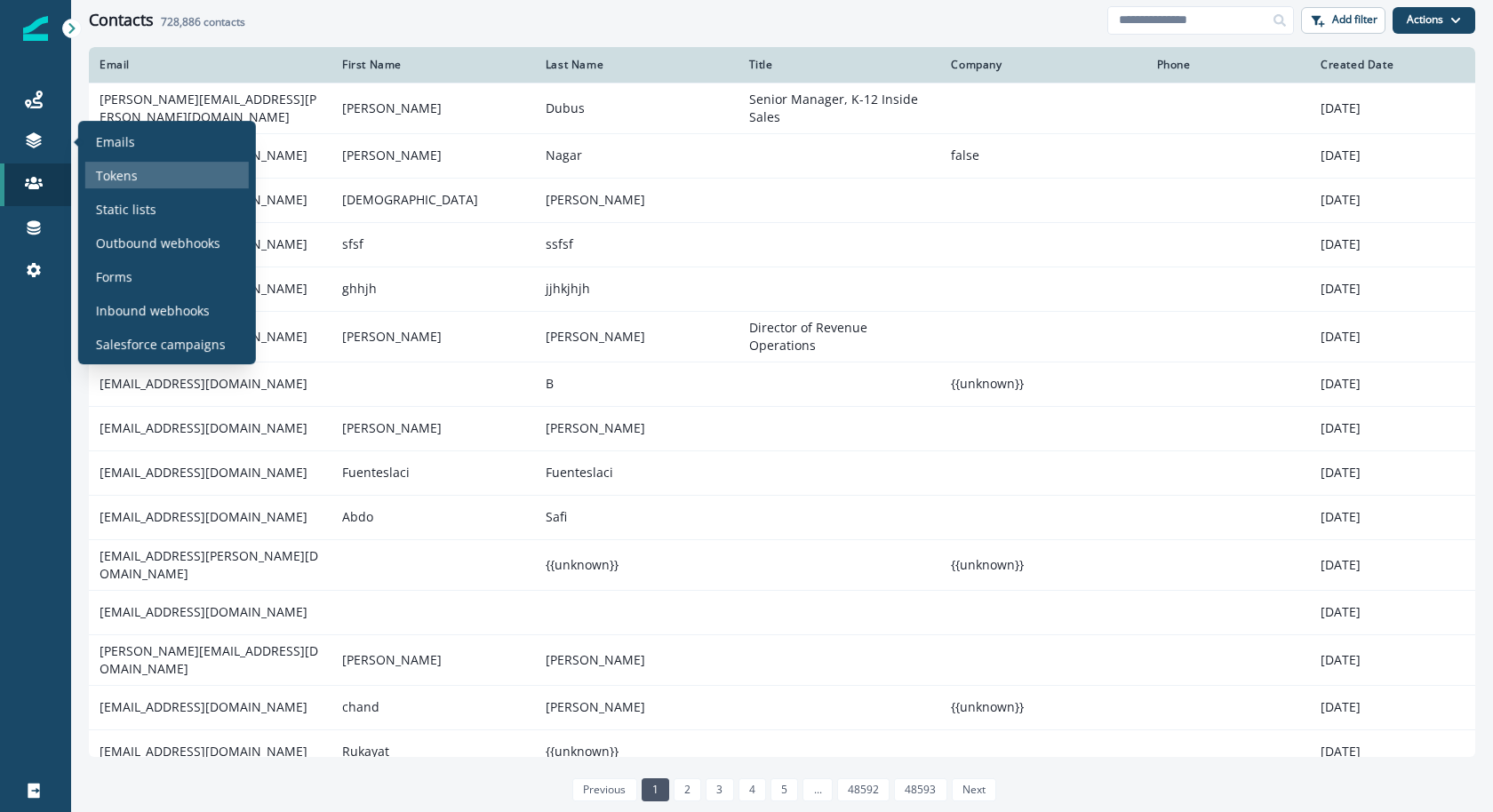
click at [126, 176] on p "Tokens" at bounding box center [117, 176] width 42 height 18
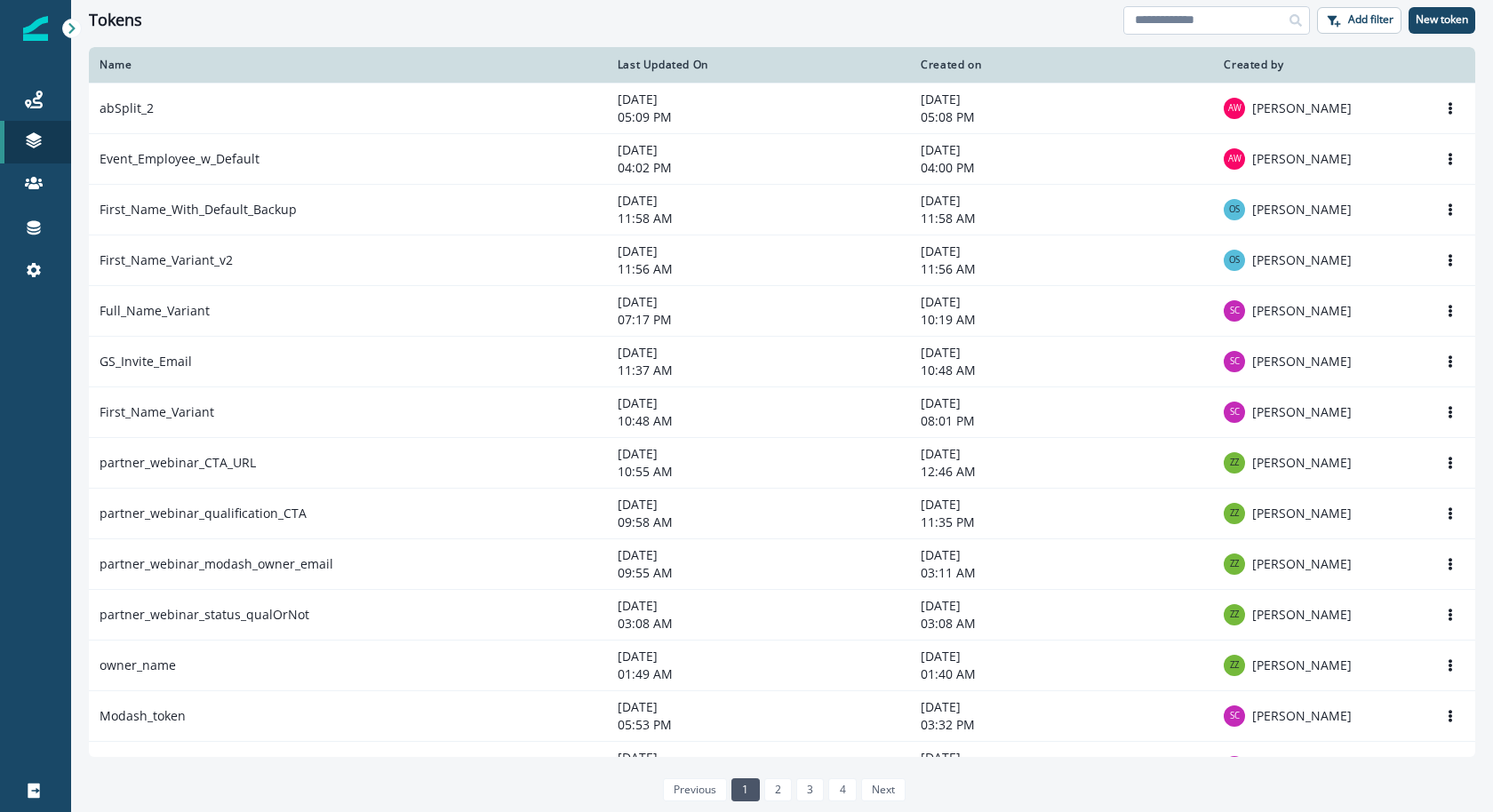
click at [1153, 12] on input at bounding box center [1216, 20] width 187 height 29
type input "*******"
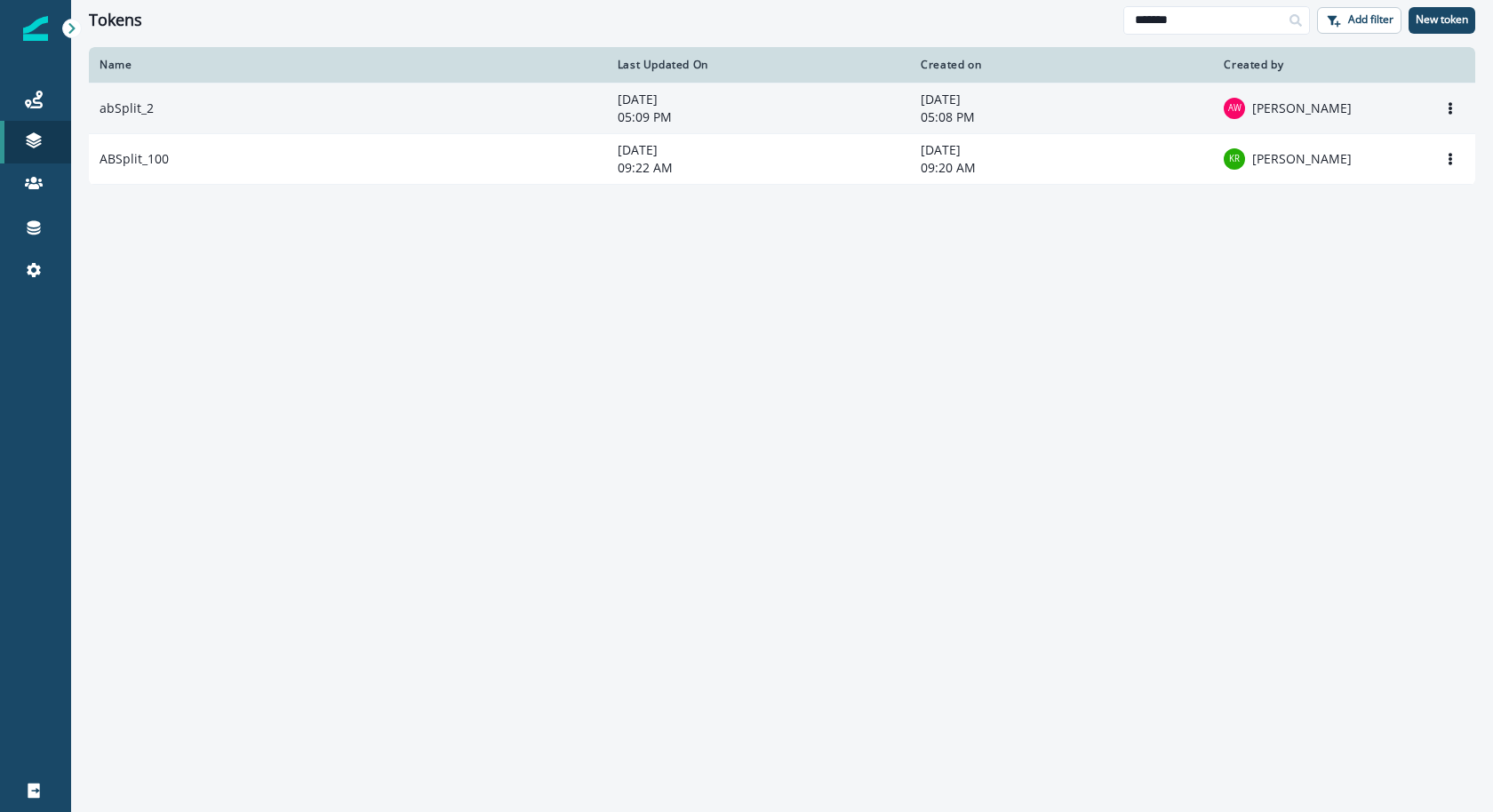
click at [502, 124] on td "abSplit_2" at bounding box center [348, 107] width 518 height 51
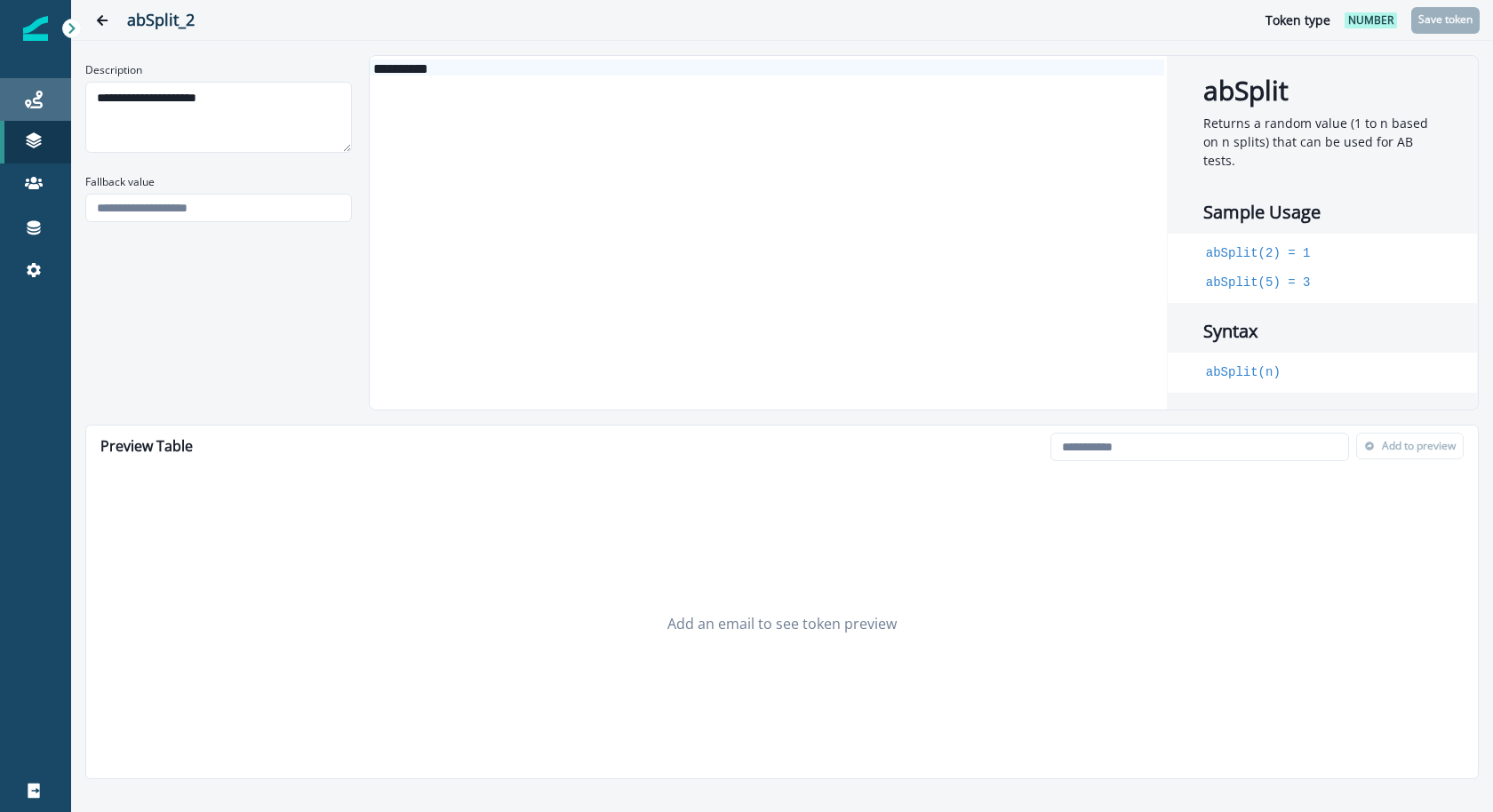
click at [18, 109] on div "Journeys" at bounding box center [35, 99] width 56 height 21
